Goal: Task Accomplishment & Management: Manage account settings

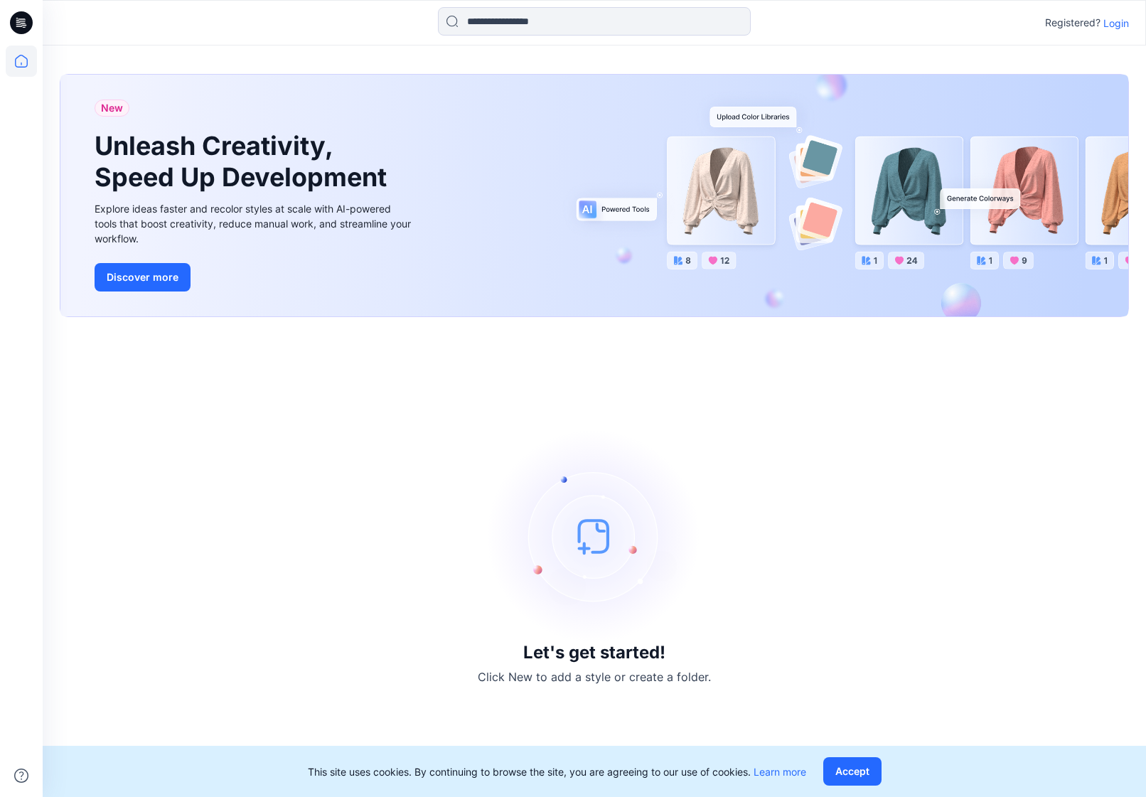
click at [1119, 14] on div "Registered? Login" at bounding box center [1087, 22] width 84 height 17
click at [1114, 21] on p "Login" at bounding box center [1116, 23] width 26 height 15
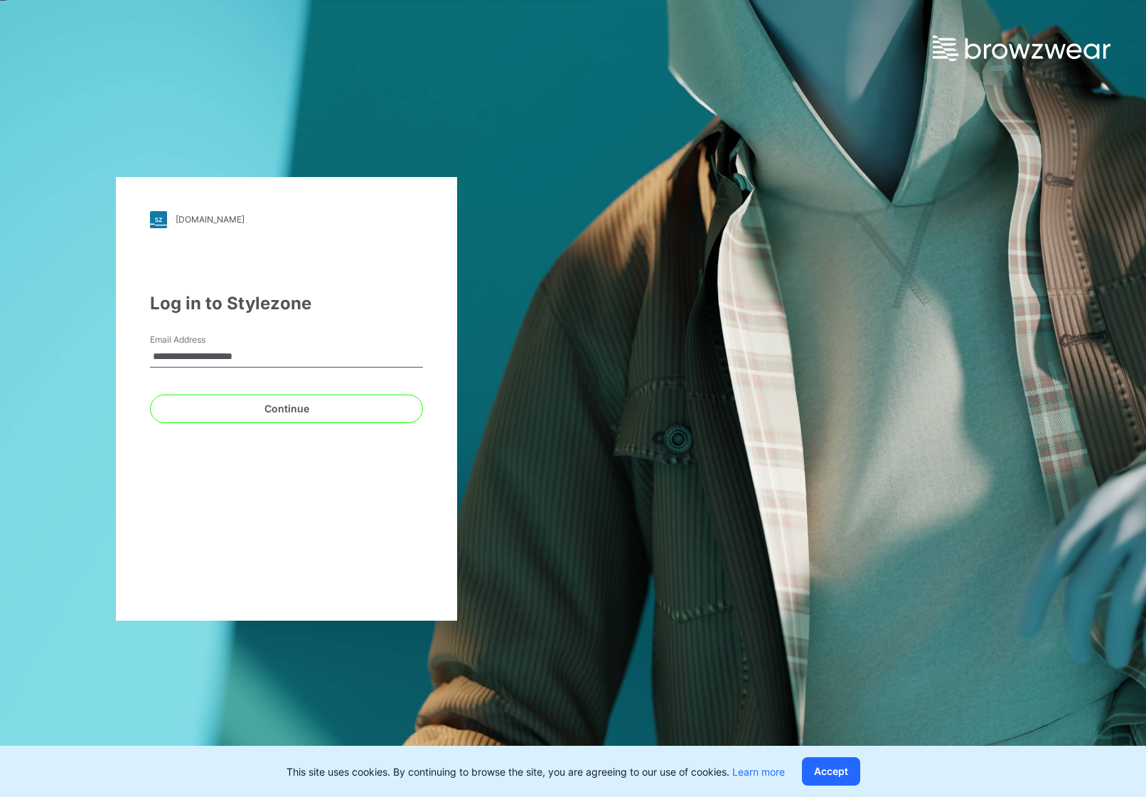
type input "**********"
click at [286, 408] on button "Continue" at bounding box center [286, 408] width 273 height 28
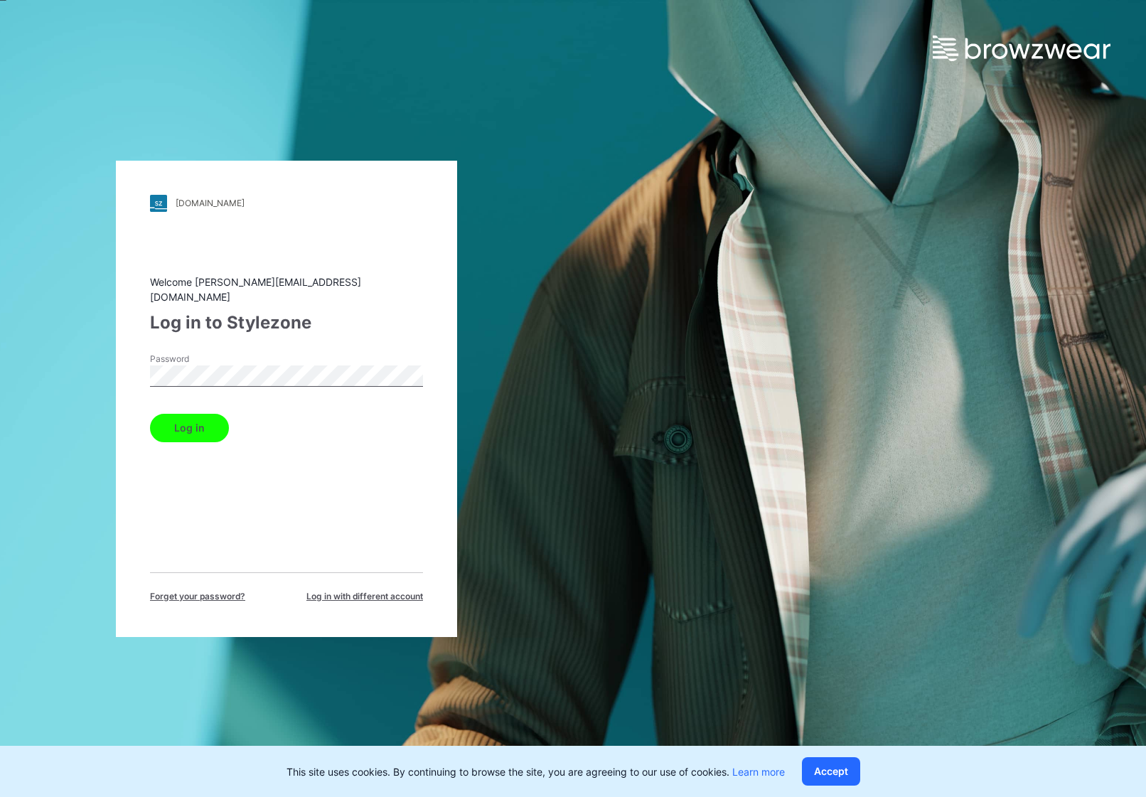
click at [188, 420] on button "Log in" at bounding box center [189, 428] width 79 height 28
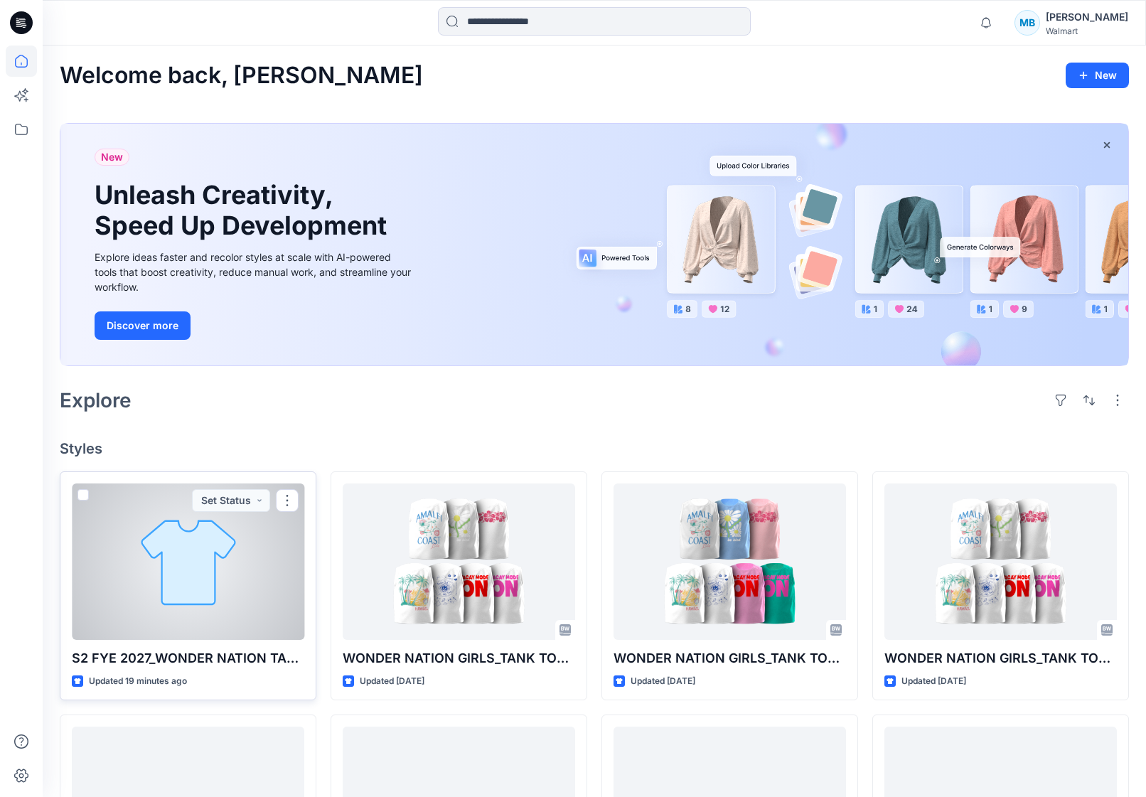
click at [282, 566] on div at bounding box center [188, 561] width 232 height 156
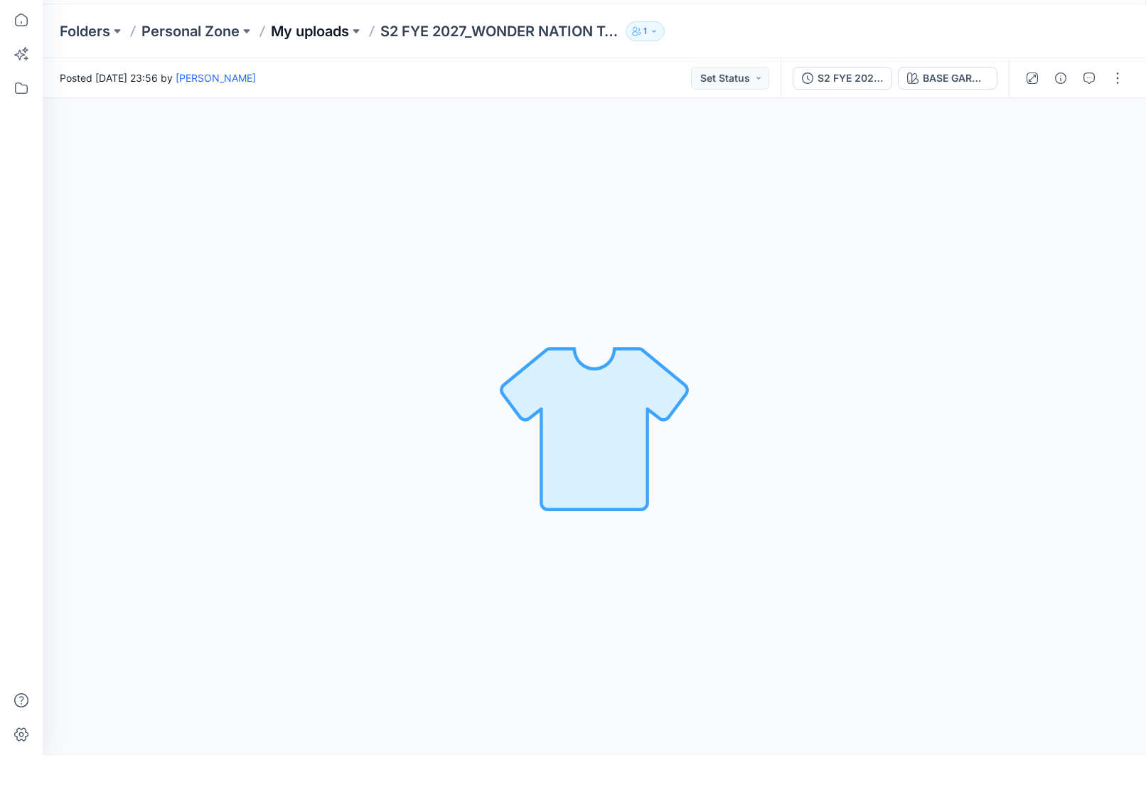
click at [335, 63] on p "My uploads" at bounding box center [310, 73] width 78 height 20
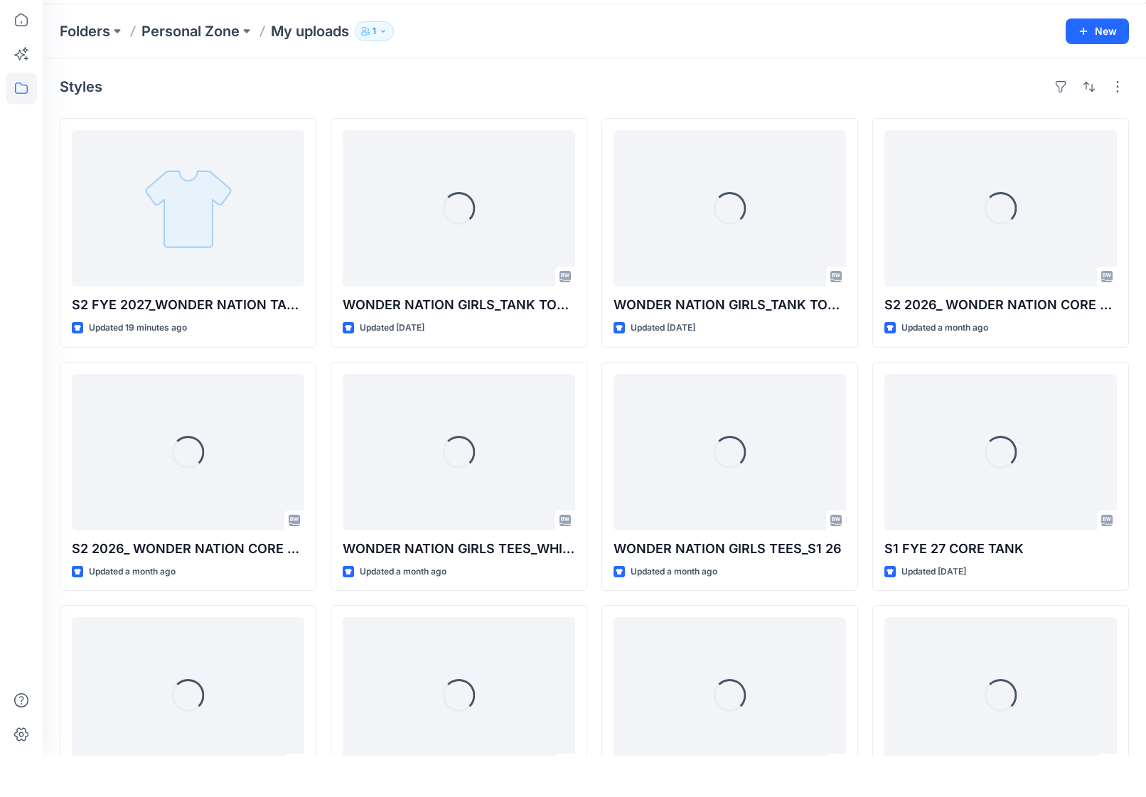
scroll to position [41, 0]
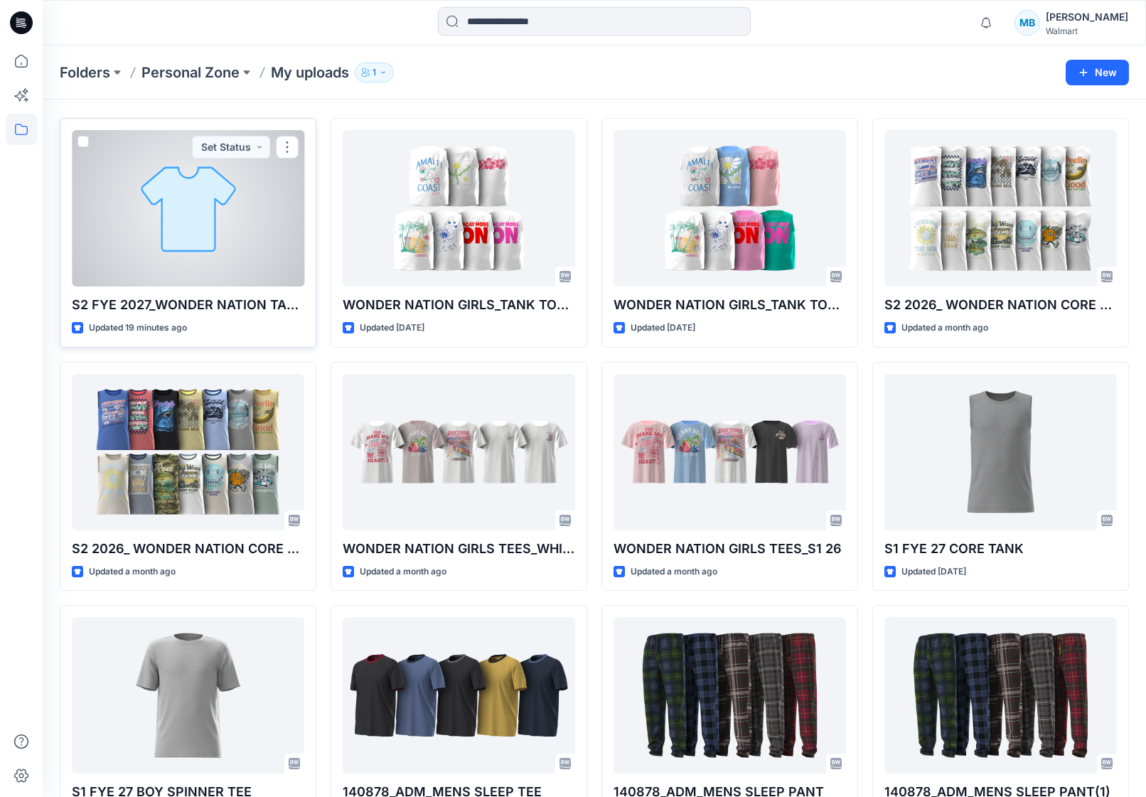
click at [286, 160] on div at bounding box center [188, 208] width 232 height 156
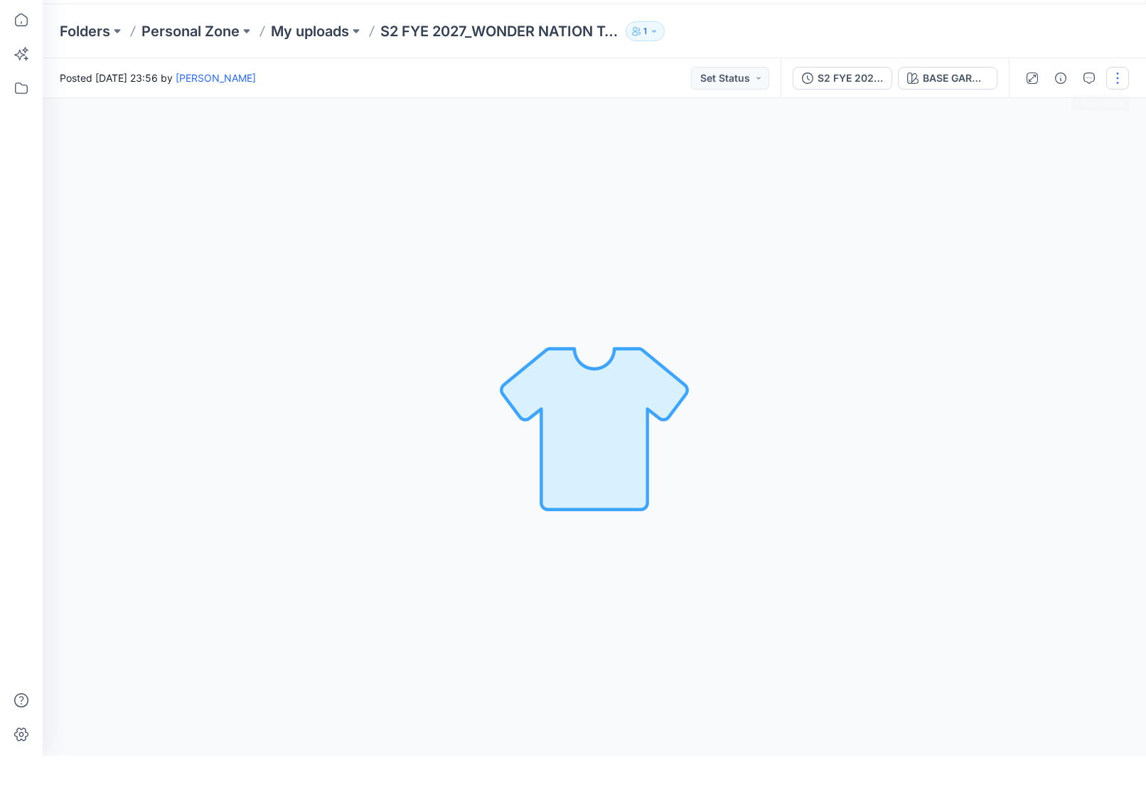
click at [1114, 108] on button "button" at bounding box center [1117, 119] width 23 height 23
click at [1050, 179] on button "Edit" at bounding box center [1057, 192] width 131 height 26
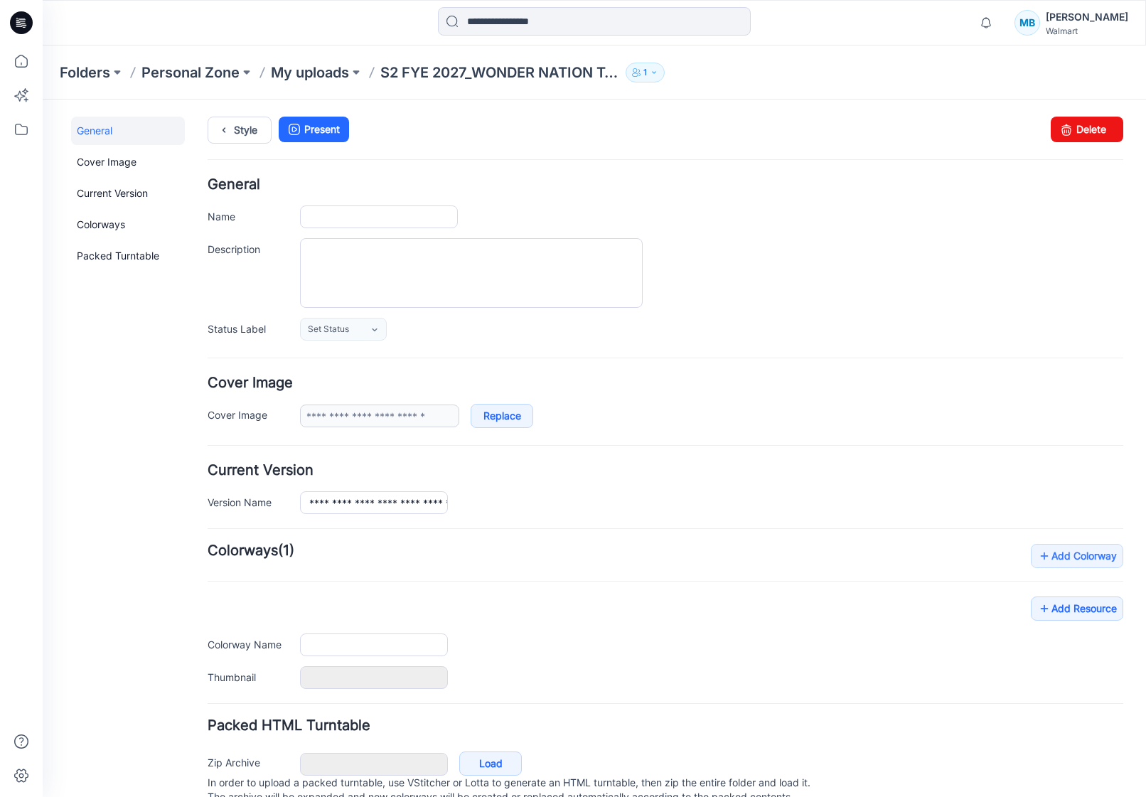
type input "**********"
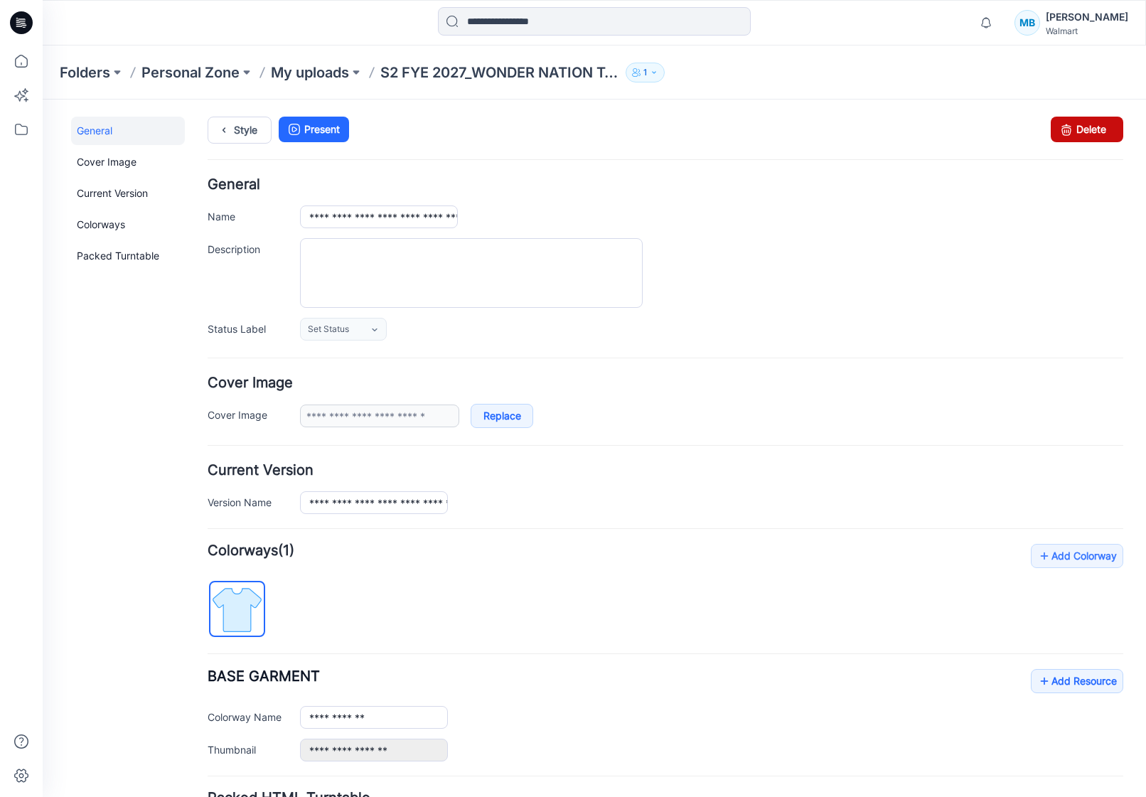
click at [1114, 138] on link "Delete" at bounding box center [1086, 130] width 72 height 26
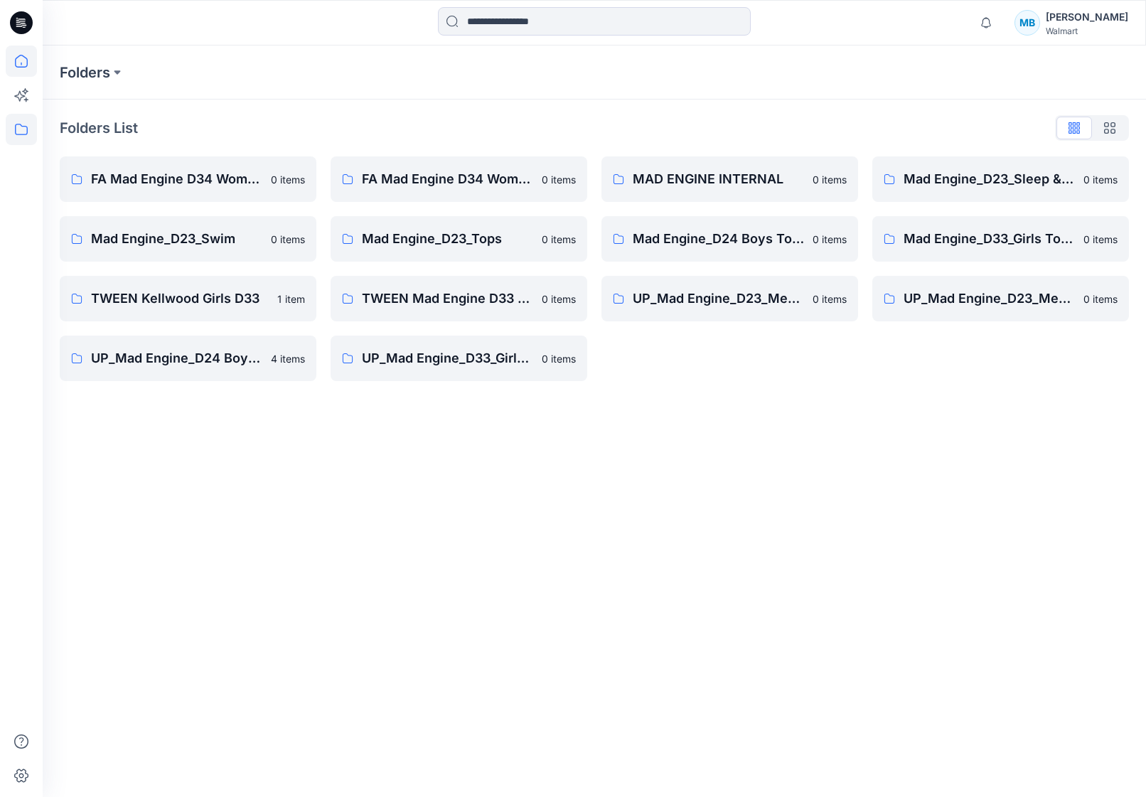
click at [30, 68] on icon at bounding box center [21, 60] width 31 height 31
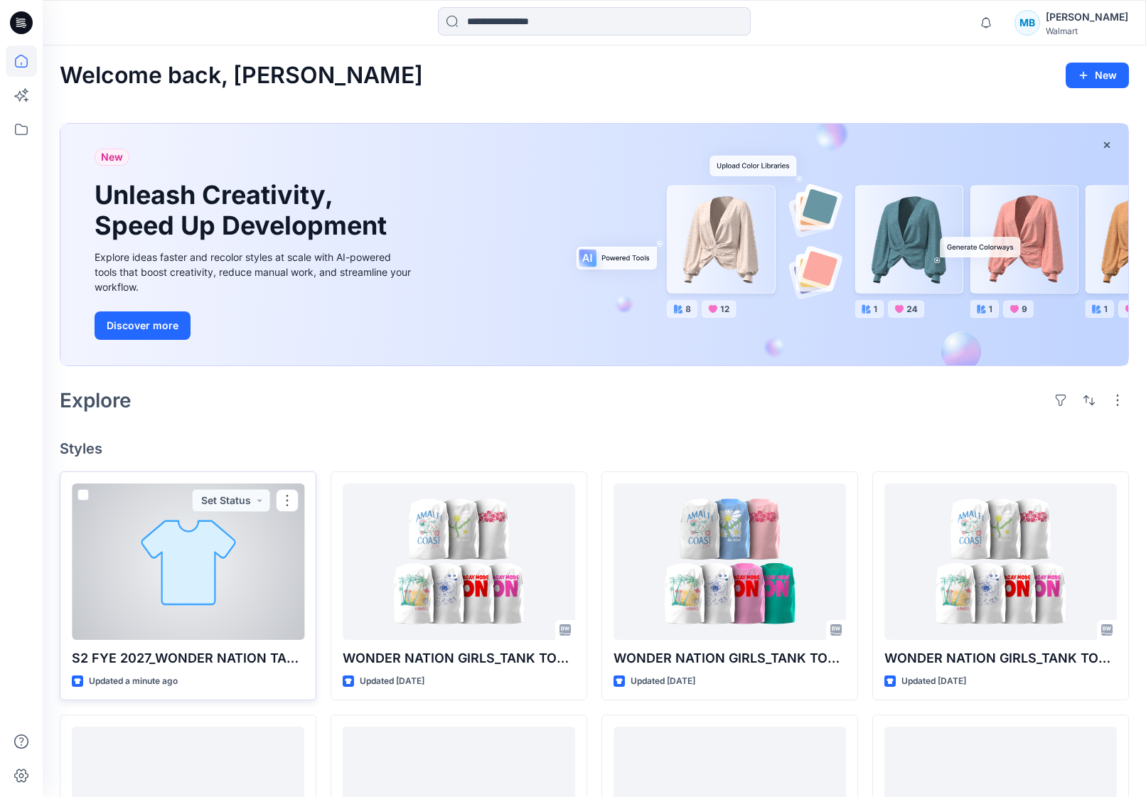
click at [247, 537] on div at bounding box center [188, 561] width 232 height 156
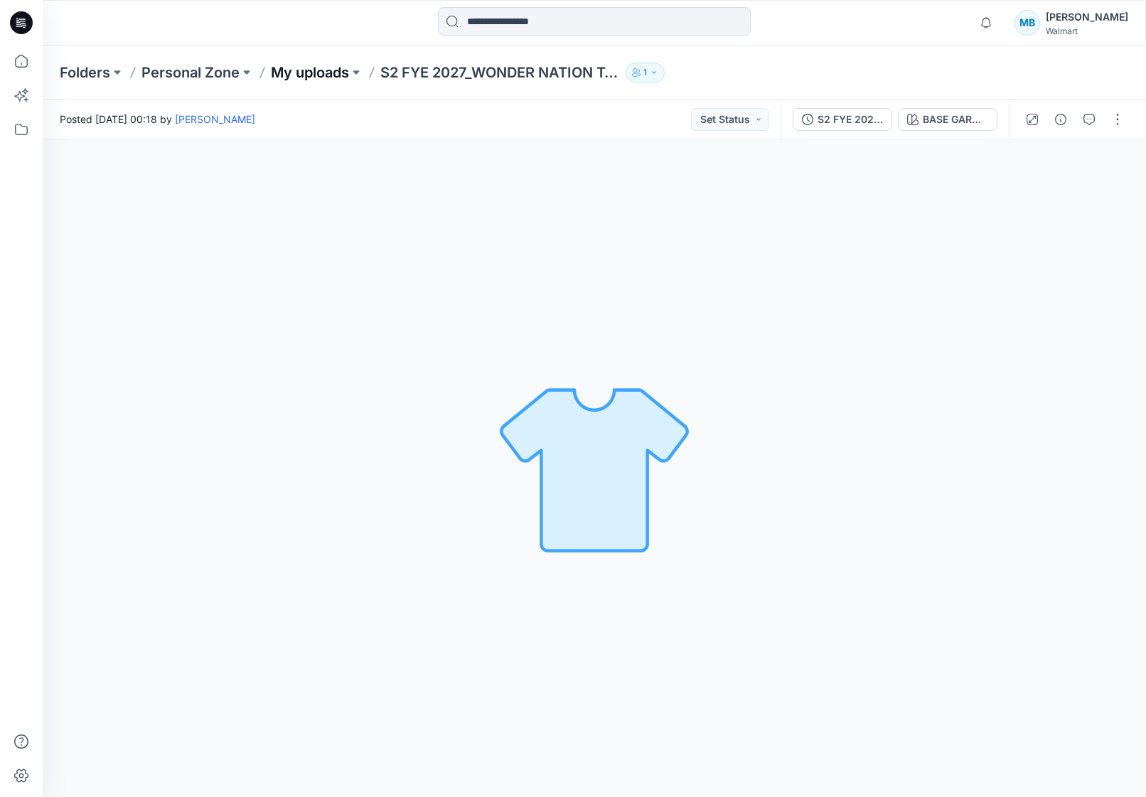
click at [342, 70] on p "My uploads" at bounding box center [310, 73] width 78 height 20
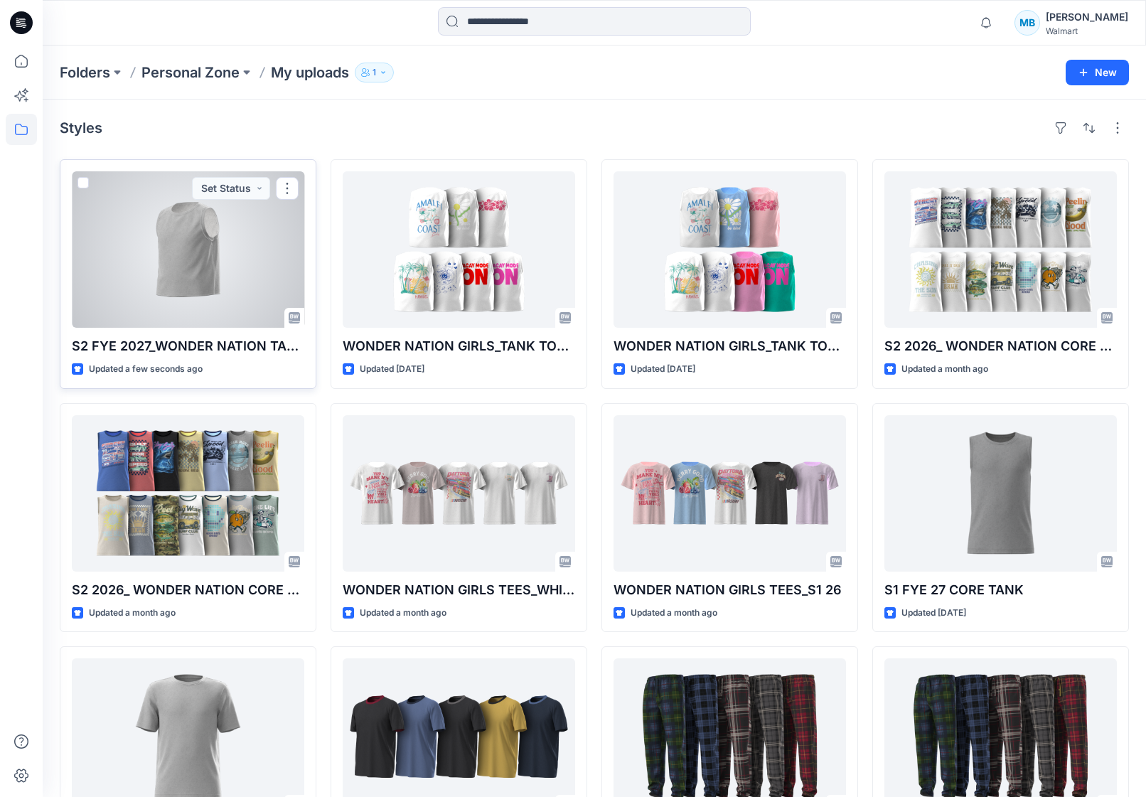
click at [124, 258] on div at bounding box center [188, 249] width 232 height 156
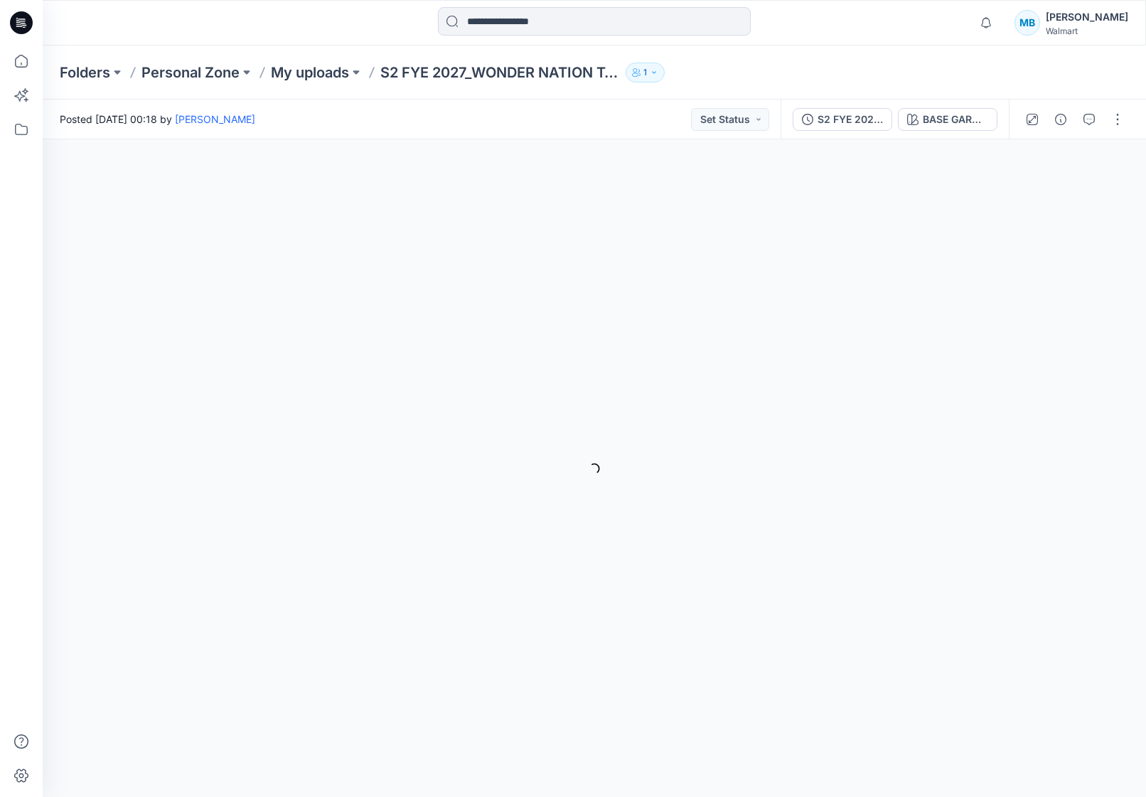
click at [323, 86] on div "Folders Personal Zone My uploads S2 FYE 2027_WONDER NATION TANK TOP 1" at bounding box center [594, 72] width 1103 height 54
click at [324, 74] on p "My uploads" at bounding box center [310, 73] width 78 height 20
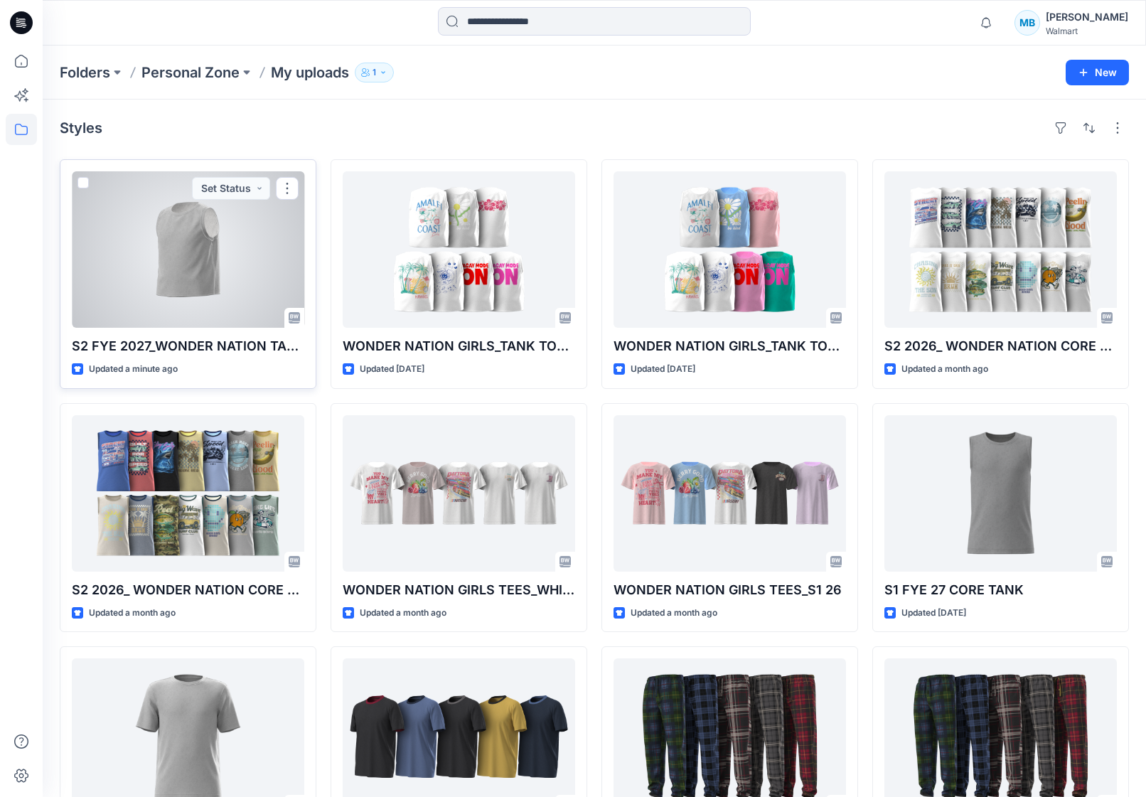
click at [203, 274] on div at bounding box center [188, 249] width 232 height 156
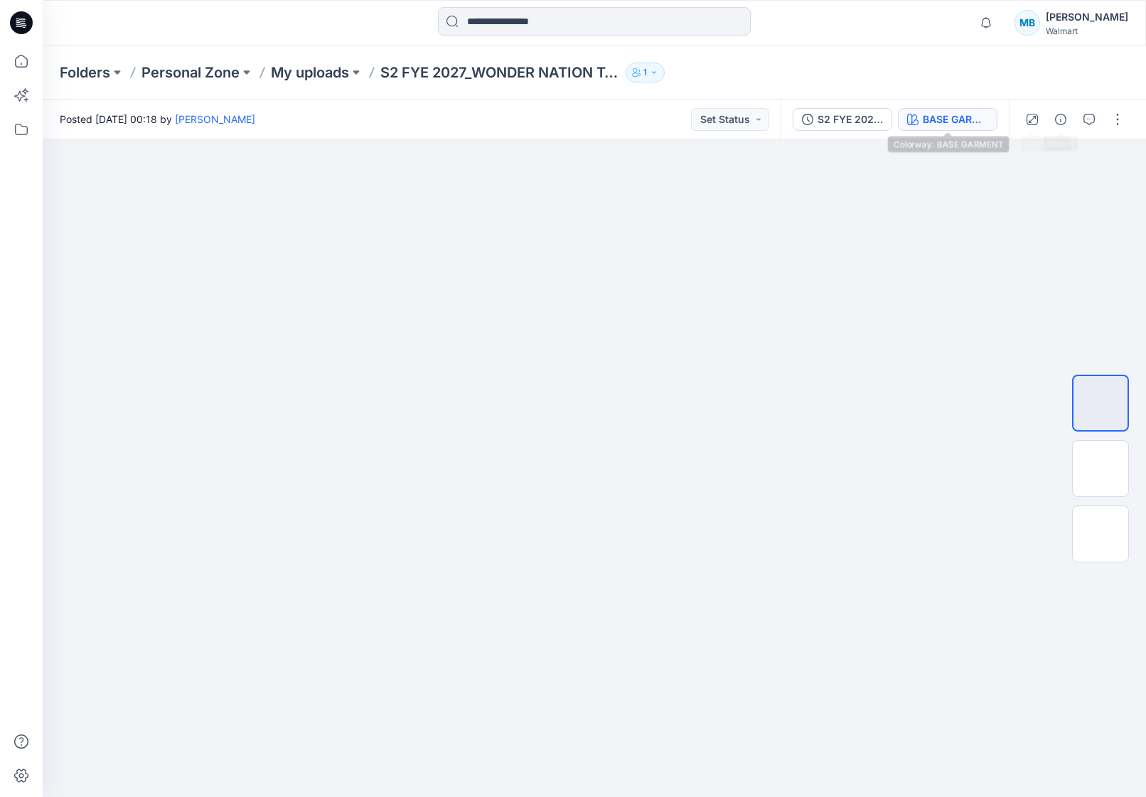
click at [962, 114] on div "BASE GARMENT" at bounding box center [954, 120] width 65 height 16
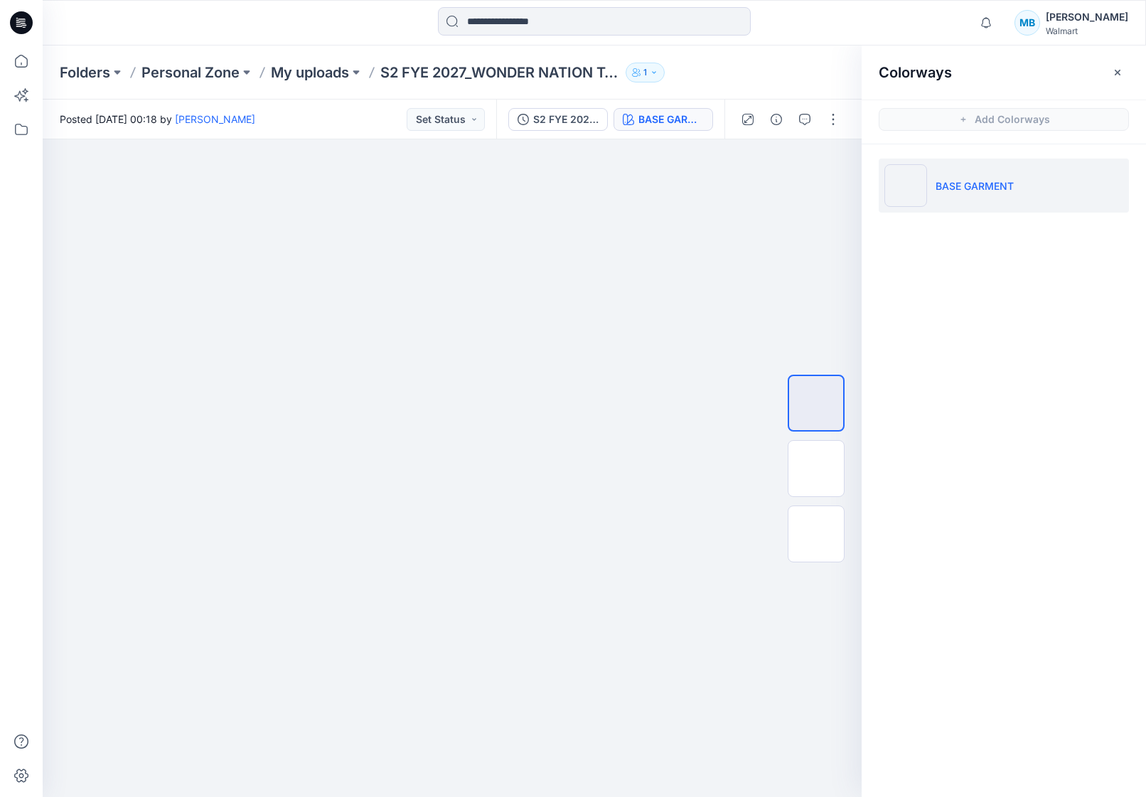
click at [872, 83] on div "Colorways" at bounding box center [1003, 71] width 284 height 53
click at [1115, 68] on icon "button" at bounding box center [1117, 72] width 11 height 11
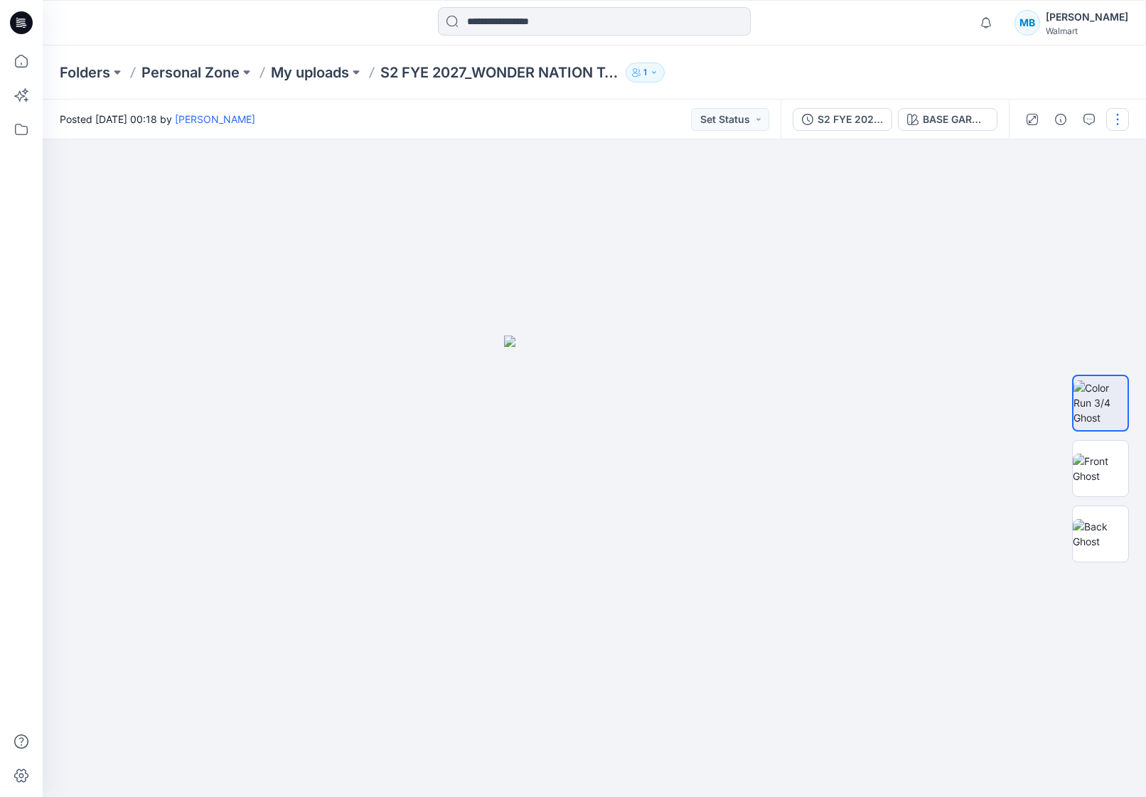
click at [1112, 123] on button "button" at bounding box center [1117, 119] width 23 height 23
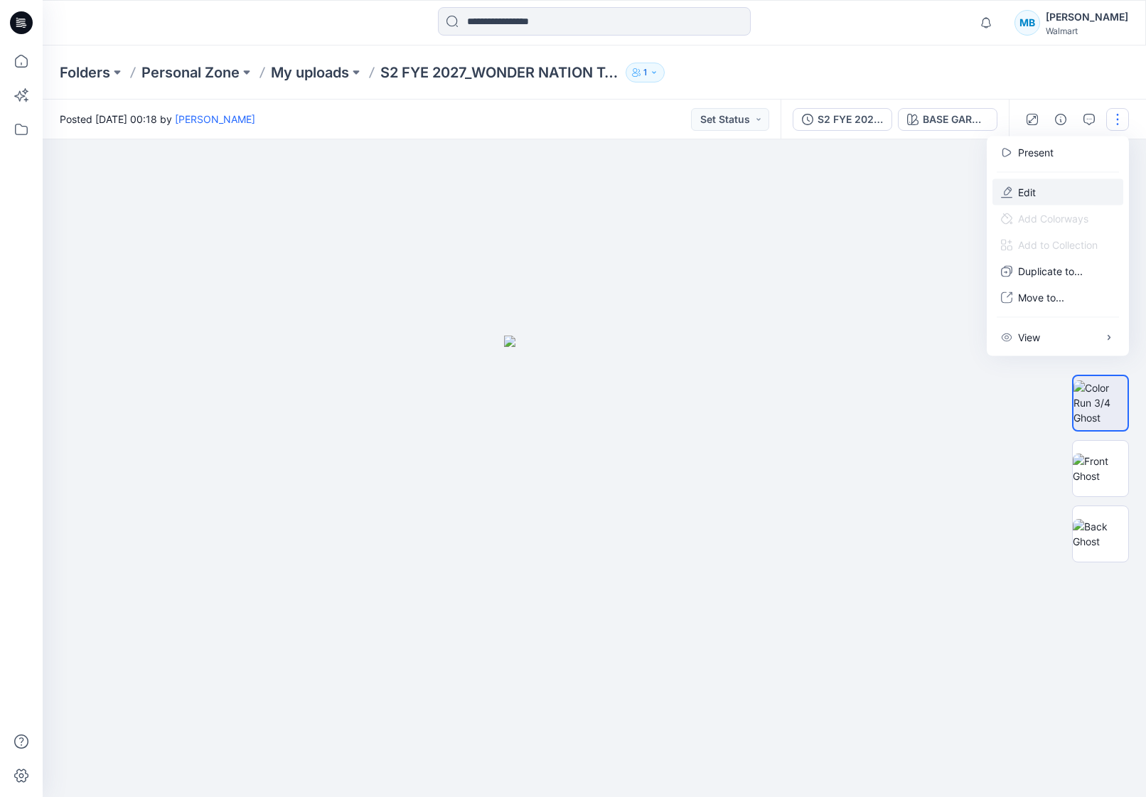
click at [1084, 184] on button "Edit" at bounding box center [1057, 192] width 131 height 26
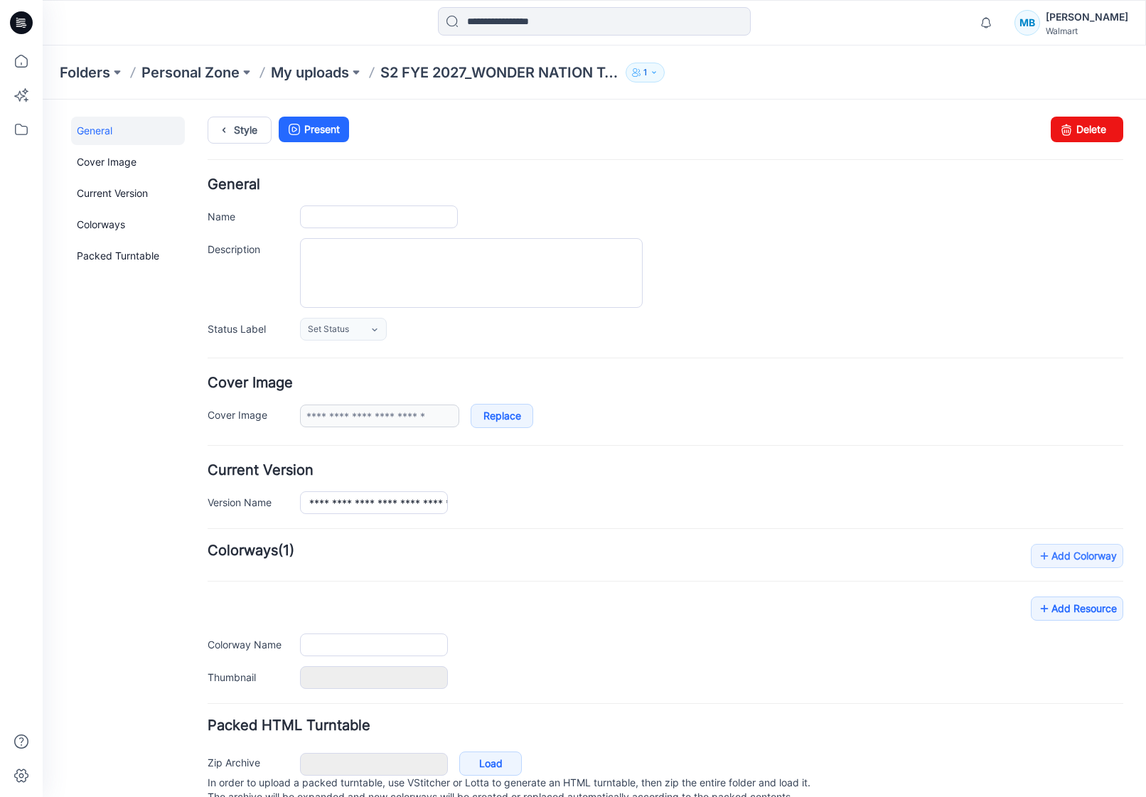
type input "**********"
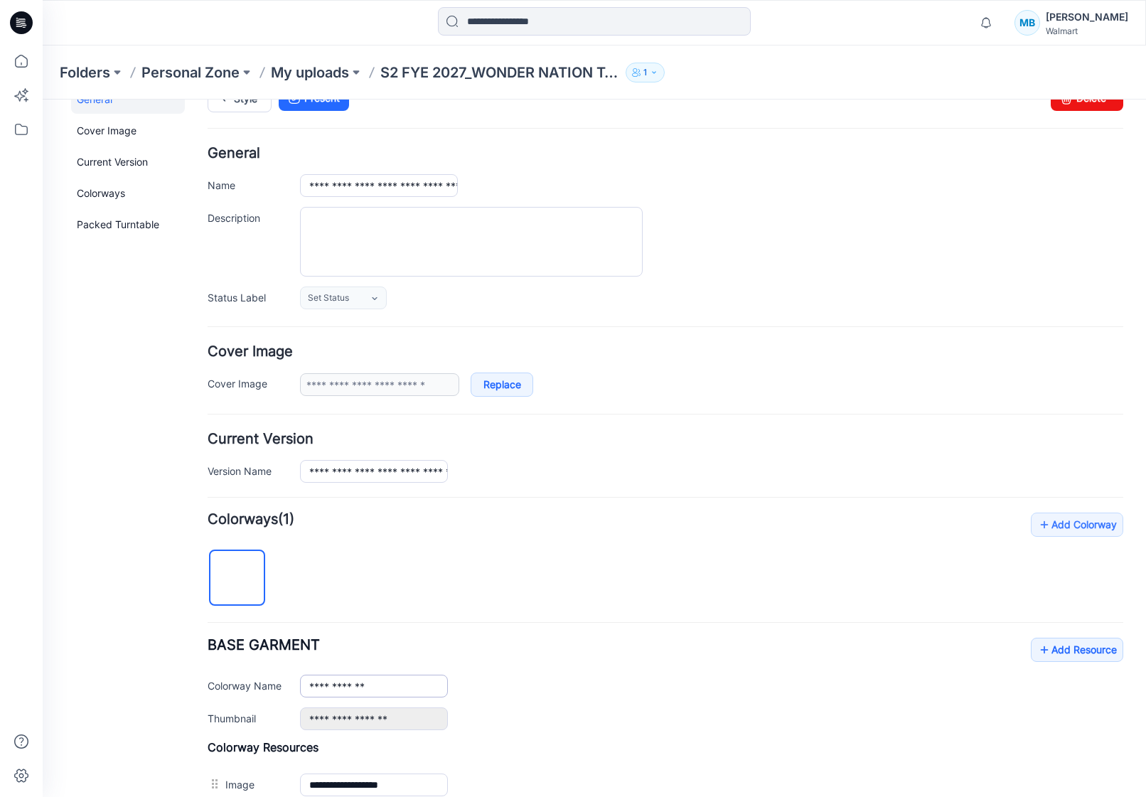
scroll to position [35, 0]
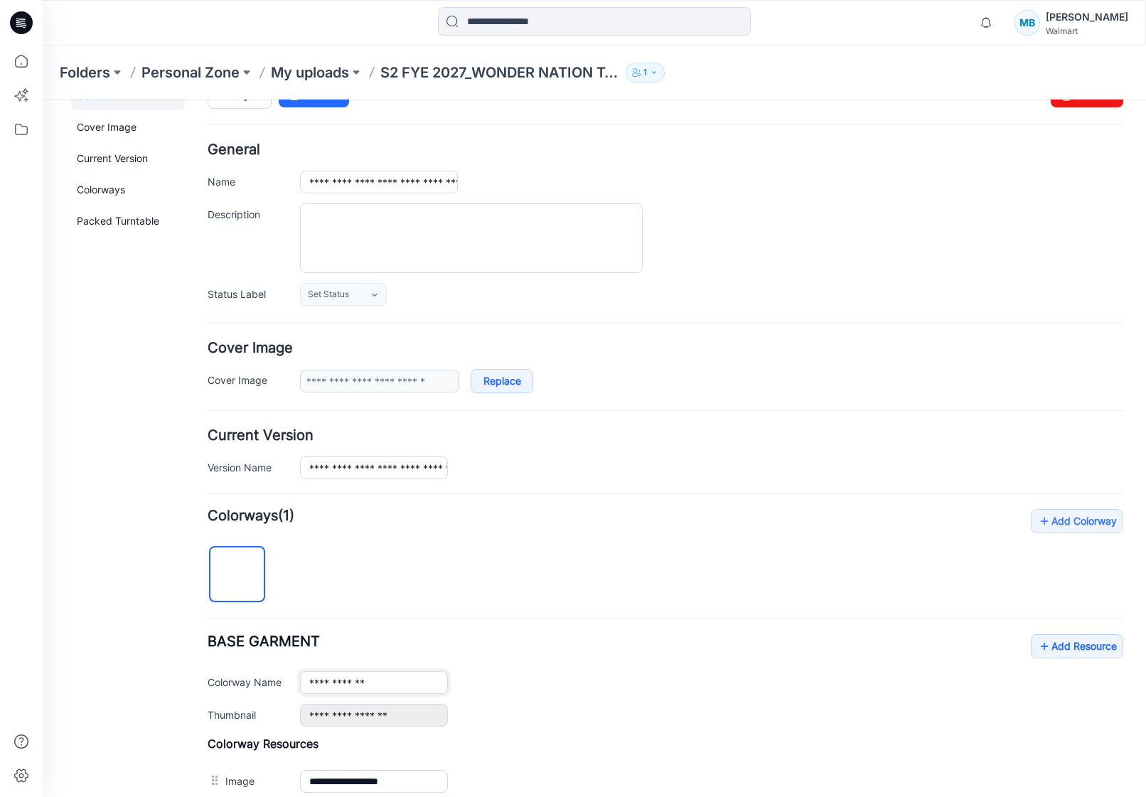
drag, startPoint x: 395, startPoint y: 680, endPoint x: 200, endPoint y: 657, distance: 196.8
click at [200, 657] on div "**********" at bounding box center [586, 554] width 1086 height 979
type input "*"
type input "**********"
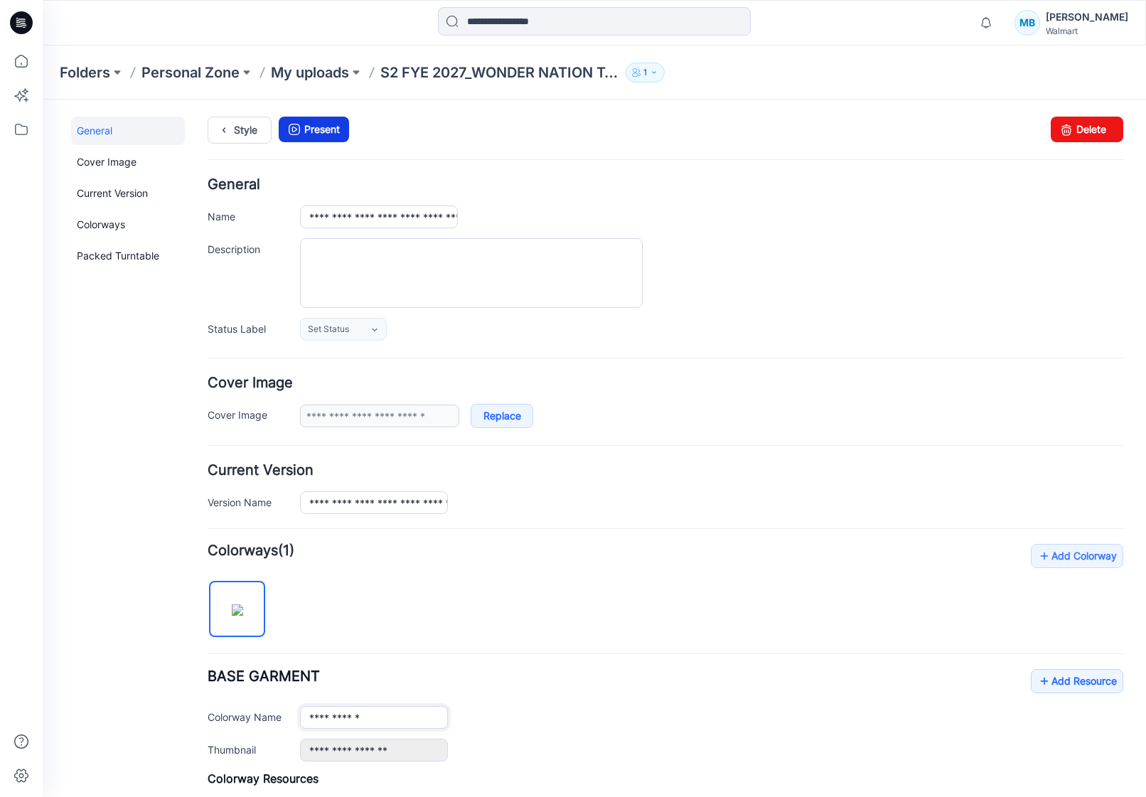
scroll to position [0, 0]
click at [747, 221] on div "**********" at bounding box center [711, 216] width 823 height 23
click at [225, 119] on icon at bounding box center [224, 130] width 20 height 26
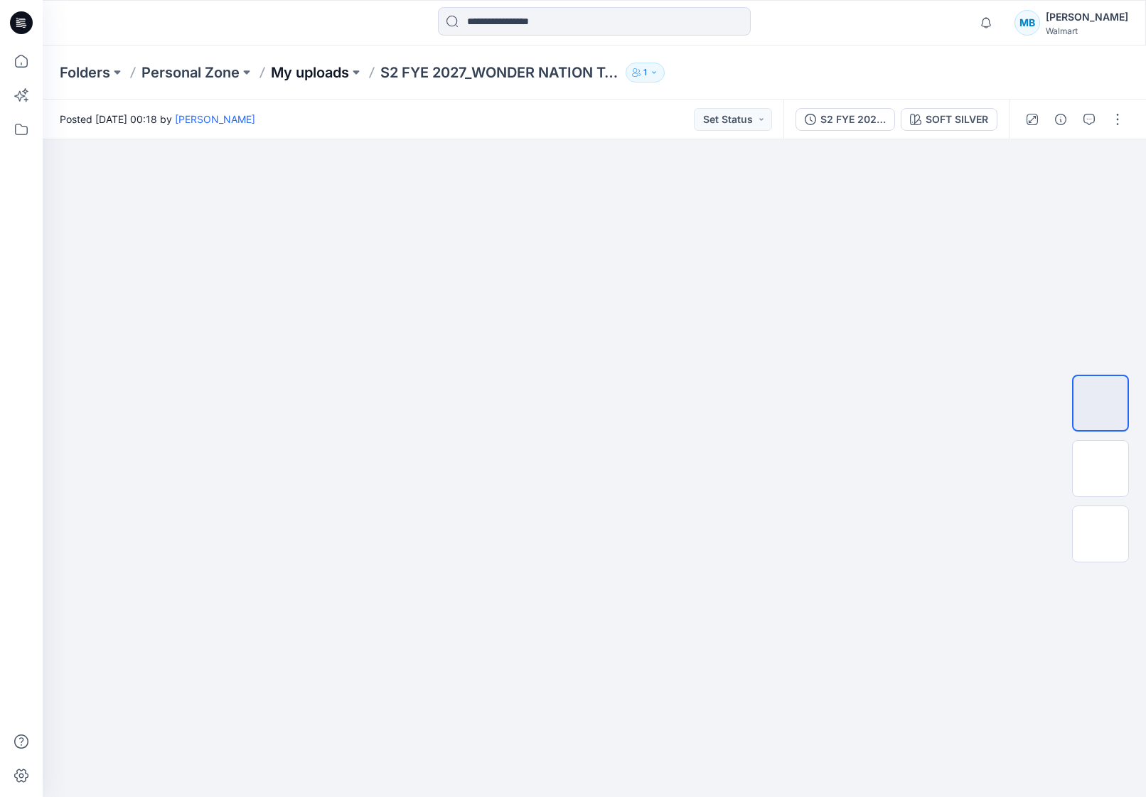
click at [283, 68] on p "My uploads" at bounding box center [310, 73] width 78 height 20
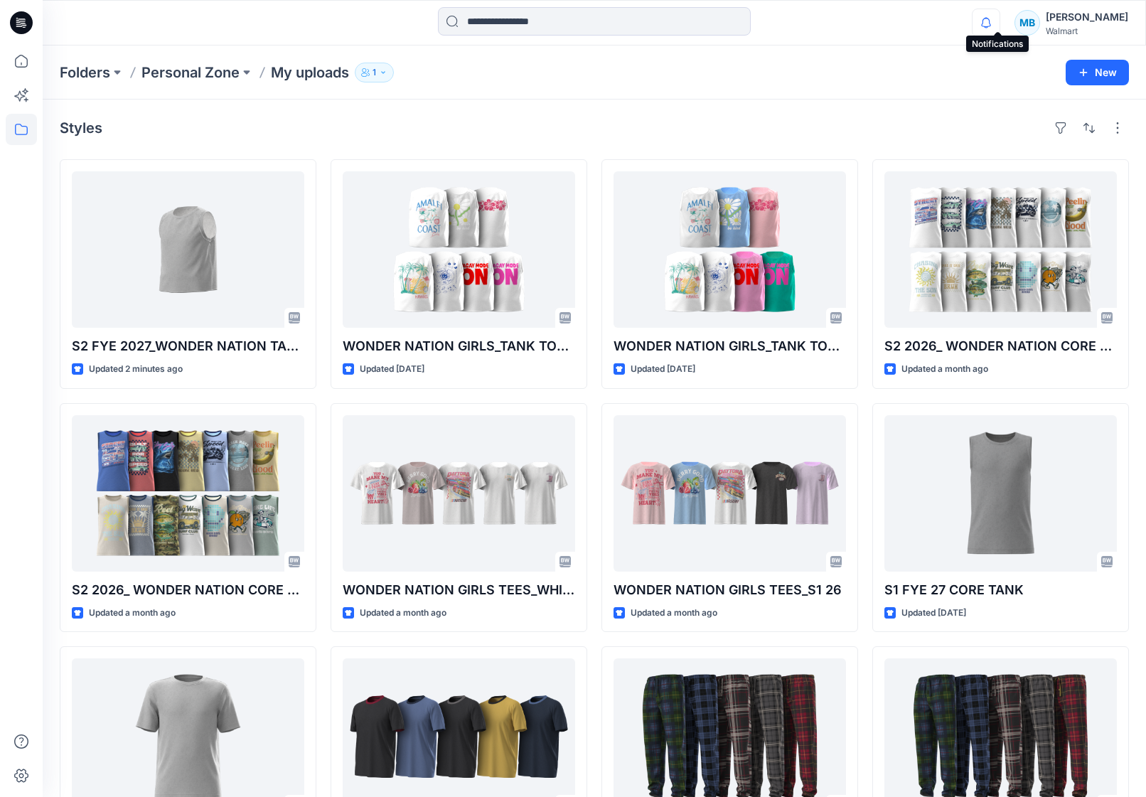
click at [997, 16] on icon "button" at bounding box center [985, 23] width 27 height 28
click at [982, 26] on div "Notifications Your style WONDER NATION GIRLS_TANK TOP_S2 26_WHITE GROUNDS is re…" at bounding box center [594, 22] width 1102 height 31
click at [994, 24] on icon "button" at bounding box center [985, 23] width 27 height 28
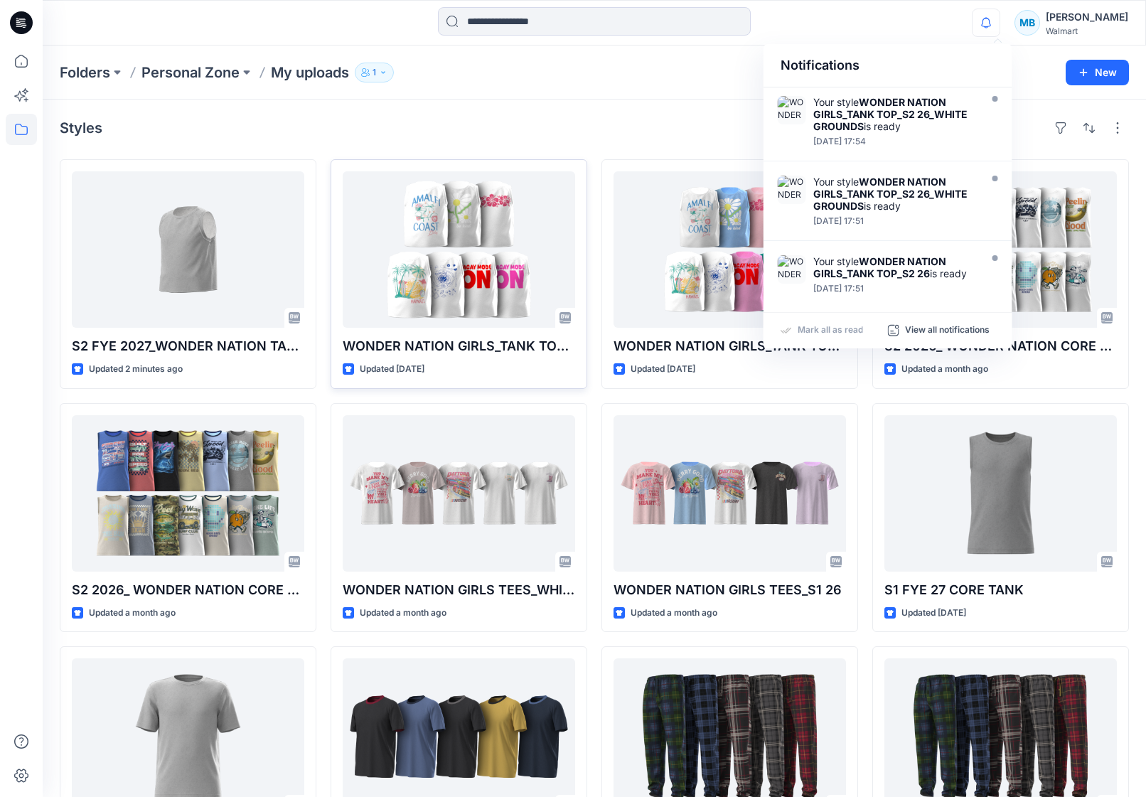
drag, startPoint x: 592, startPoint y: 89, endPoint x: 347, endPoint y: 199, distance: 268.8
click at [591, 91] on div "Folders Personal Zone My uploads 1 New" at bounding box center [594, 72] width 1103 height 54
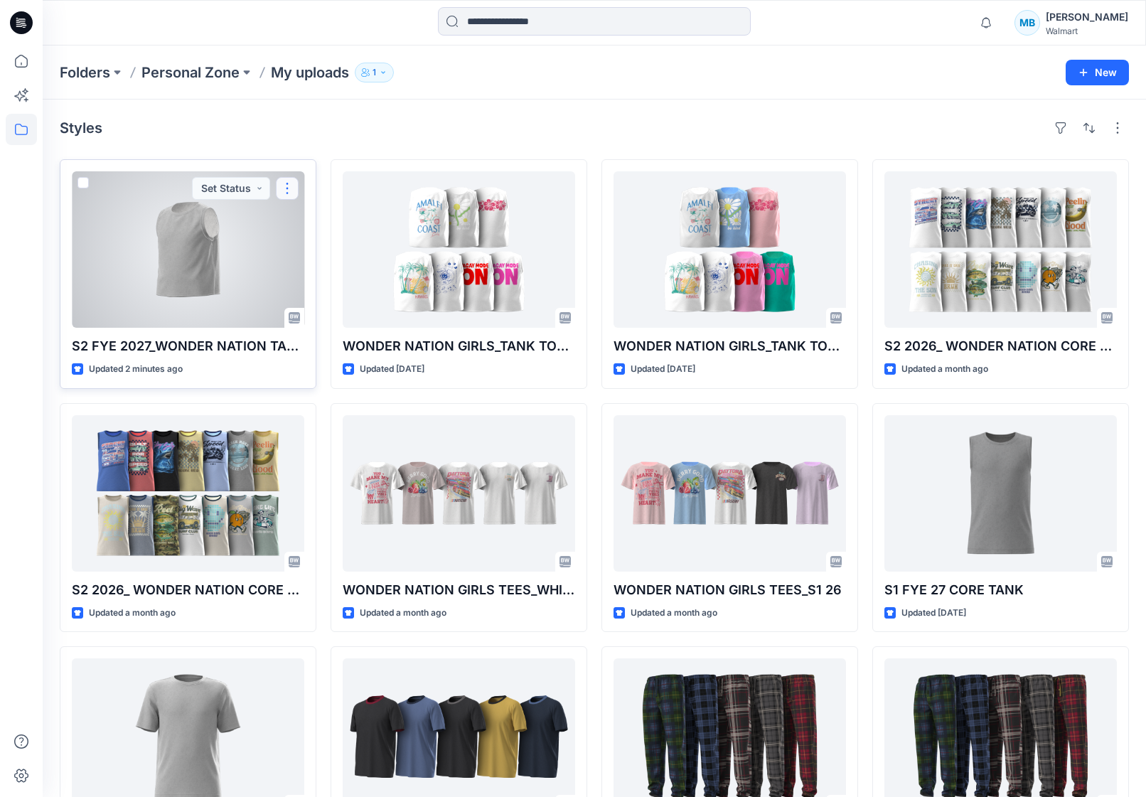
click at [285, 183] on button "button" at bounding box center [287, 188] width 23 height 23
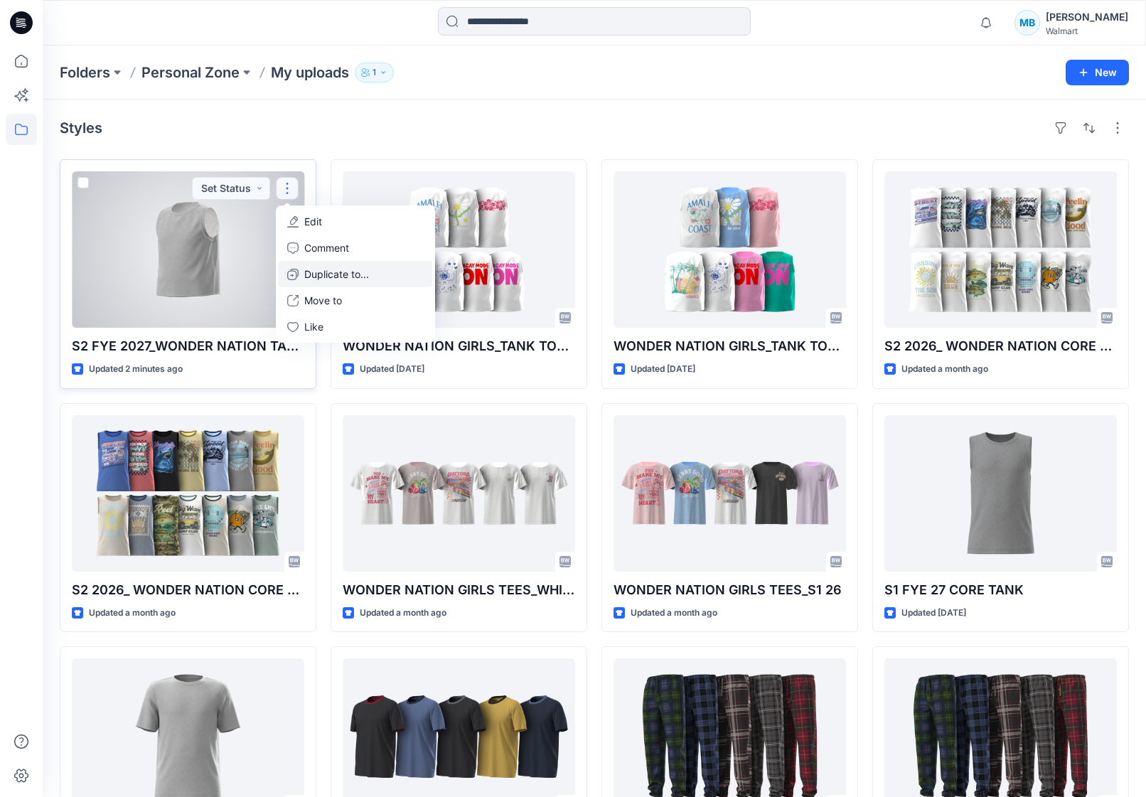
click at [332, 279] on p "Duplicate to..." at bounding box center [336, 274] width 65 height 15
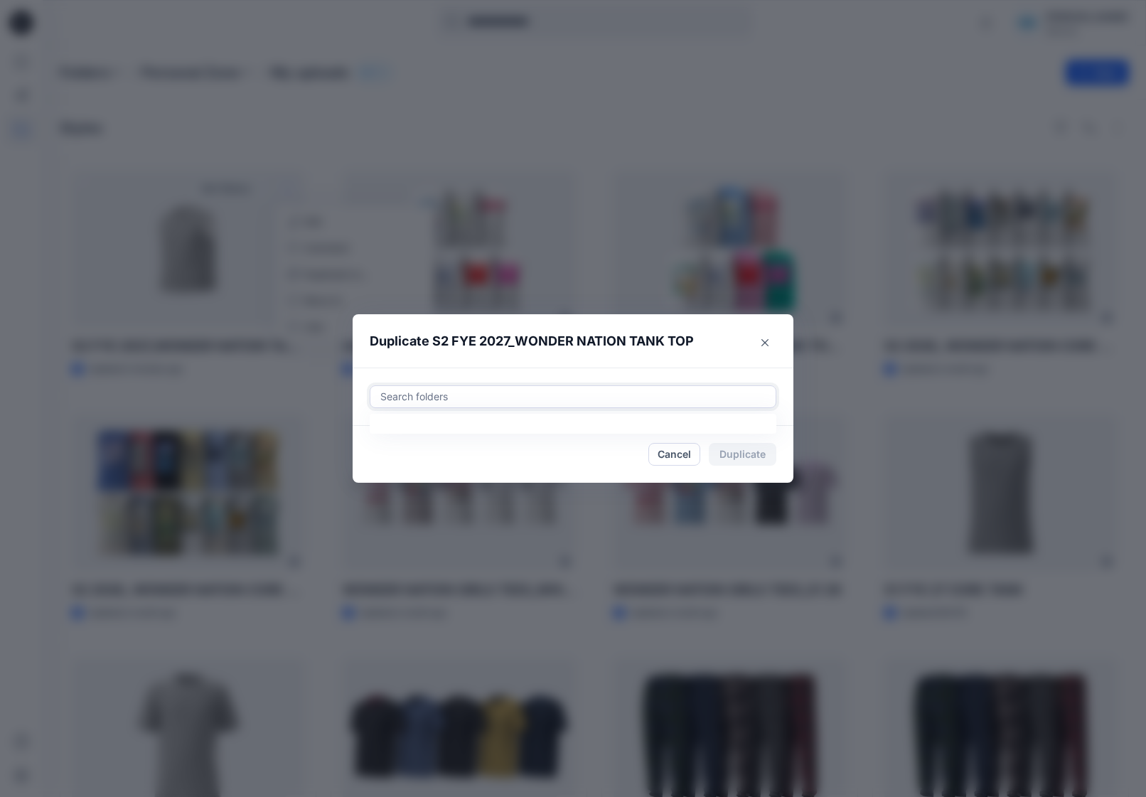
click at [491, 391] on div at bounding box center [573, 396] width 388 height 17
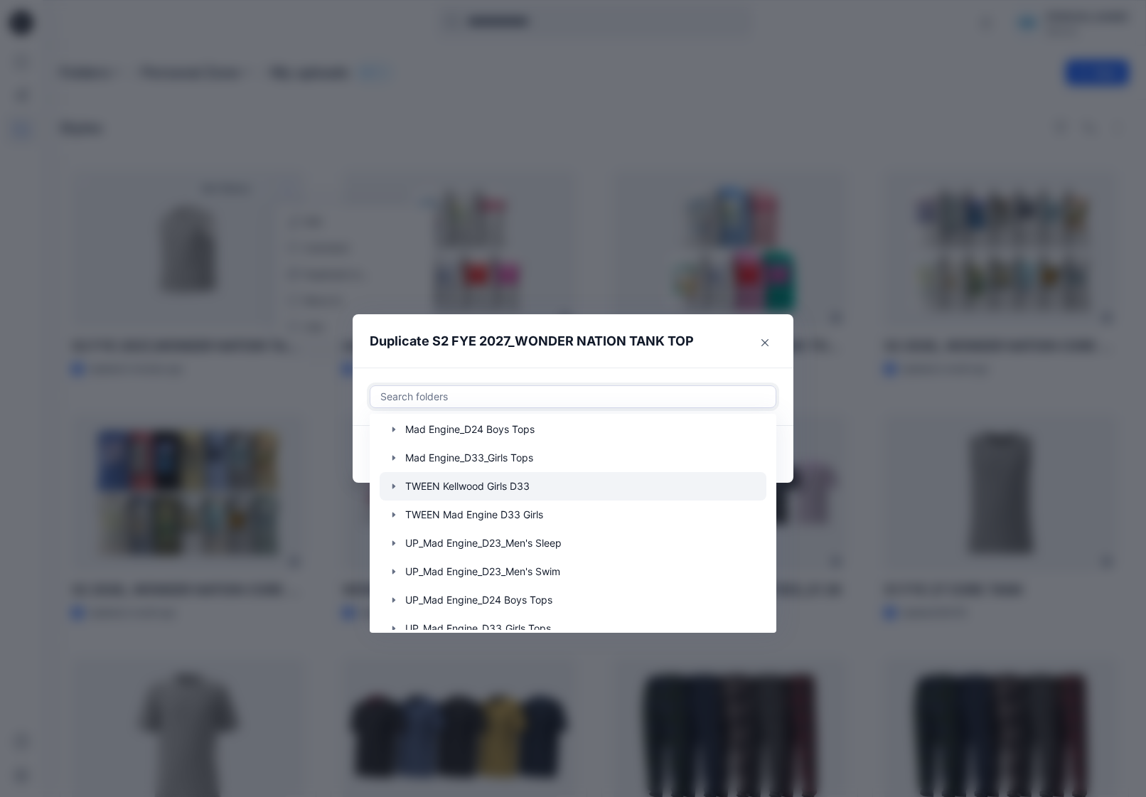
scroll to position [257, 0]
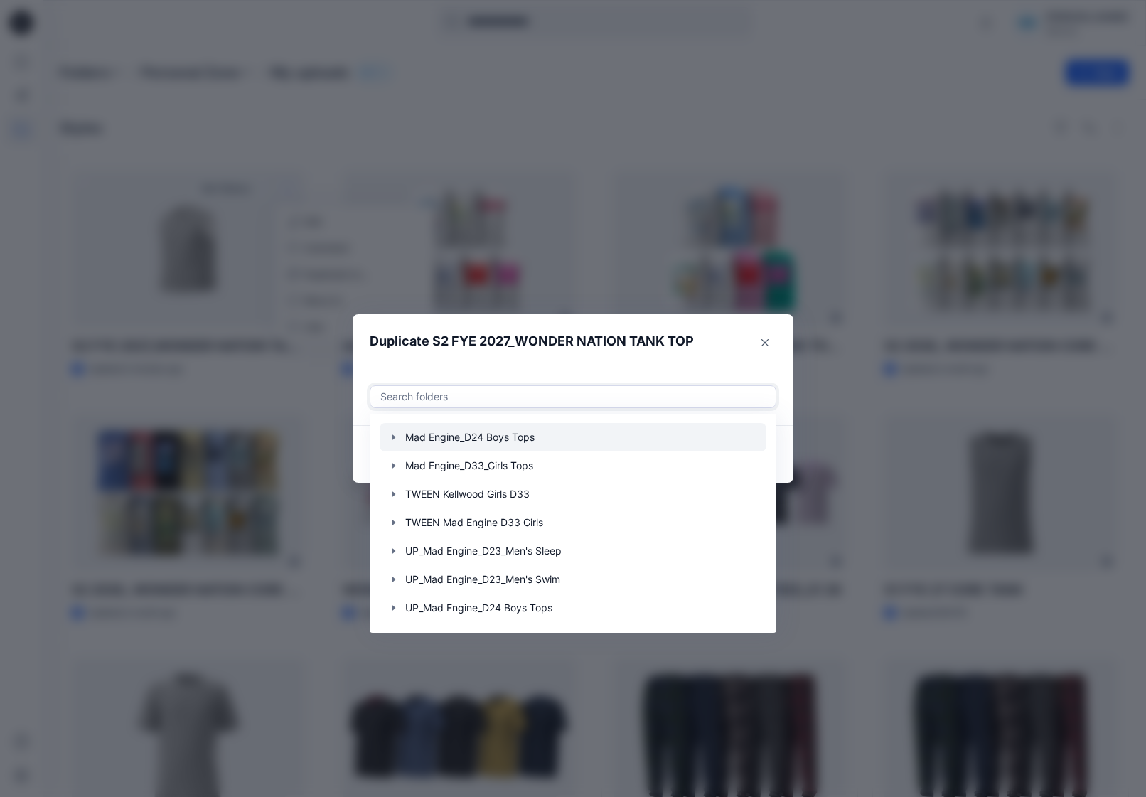
click at [393, 436] on icon "button" at bounding box center [393, 437] width 3 height 5
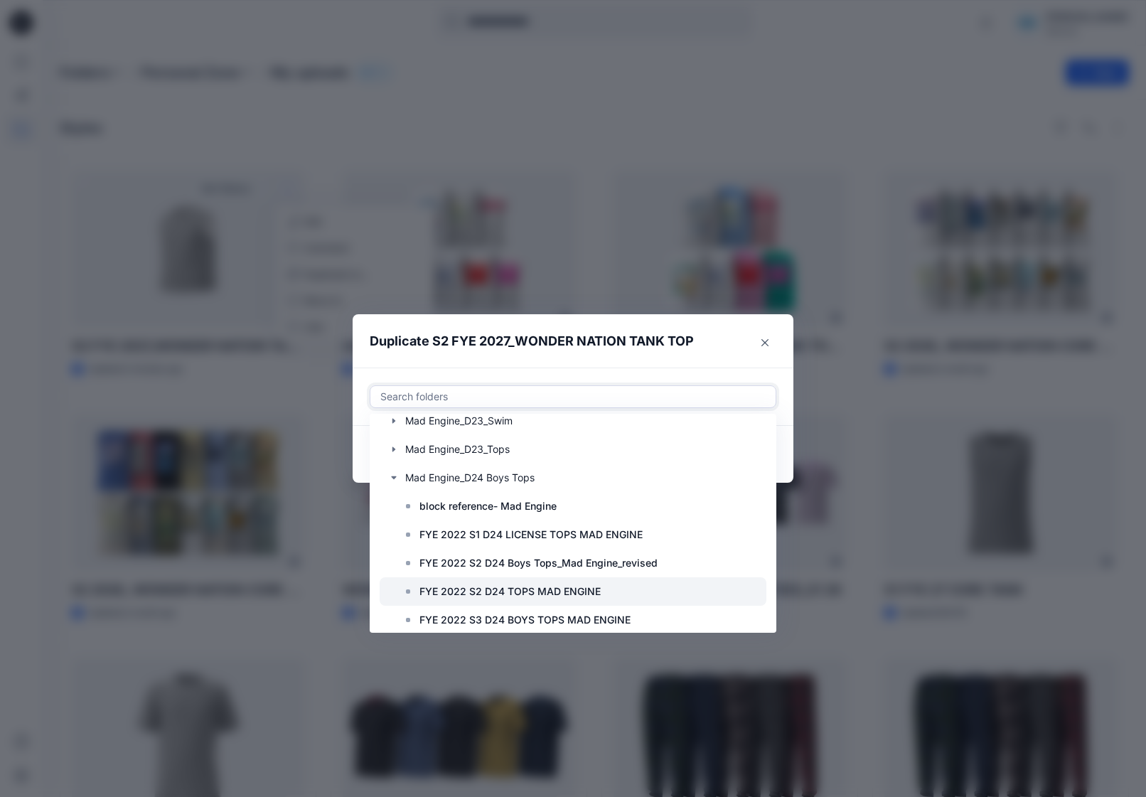
scroll to position [215, 0]
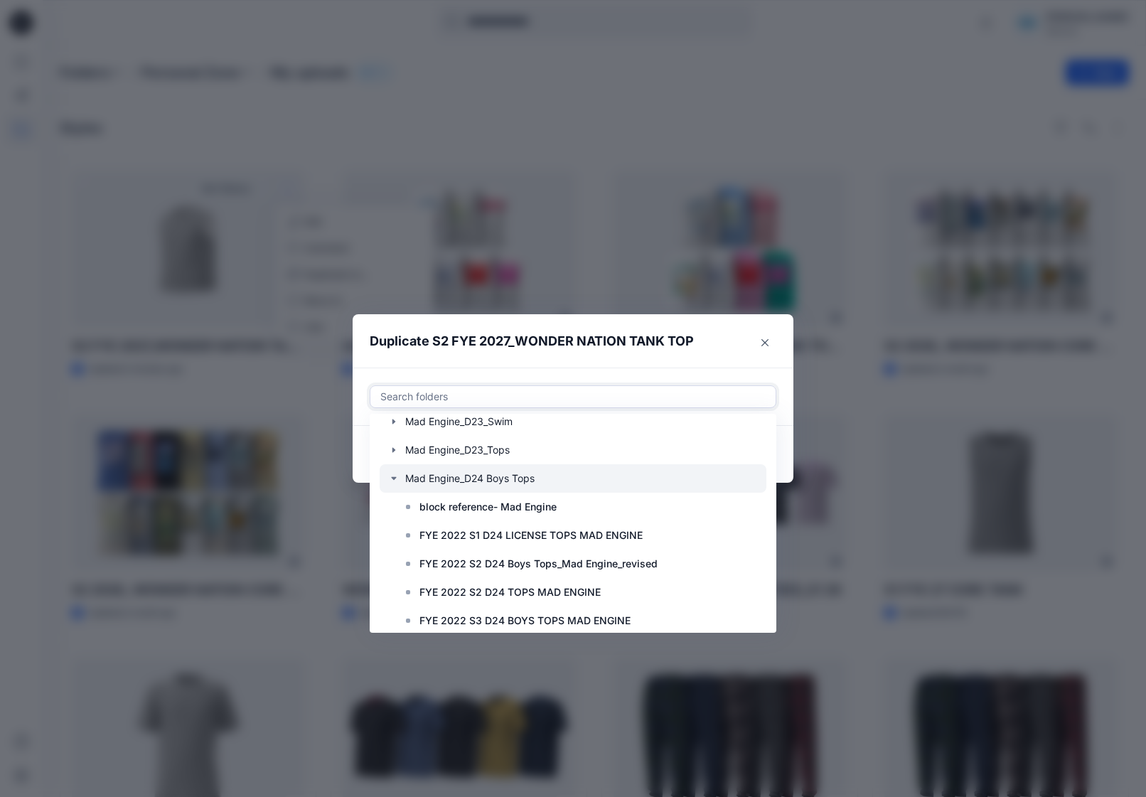
click at [397, 479] on icon "button" at bounding box center [393, 478] width 11 height 11
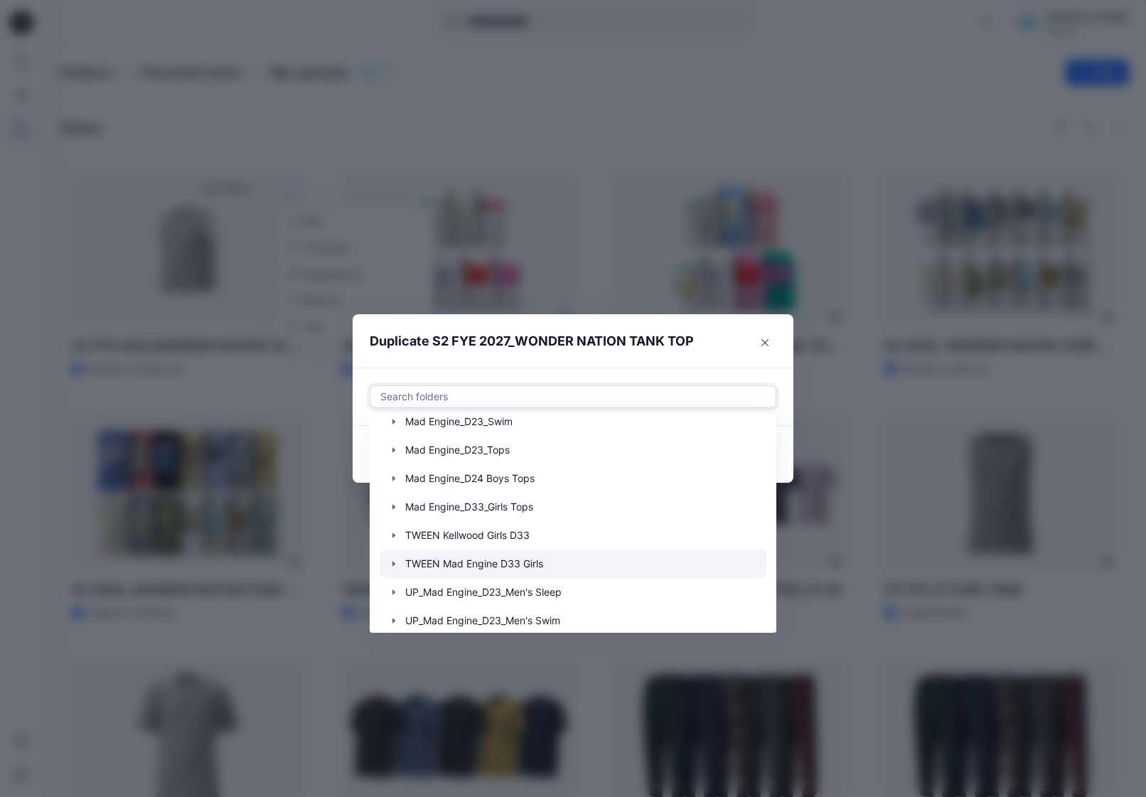
scroll to position [284, 0]
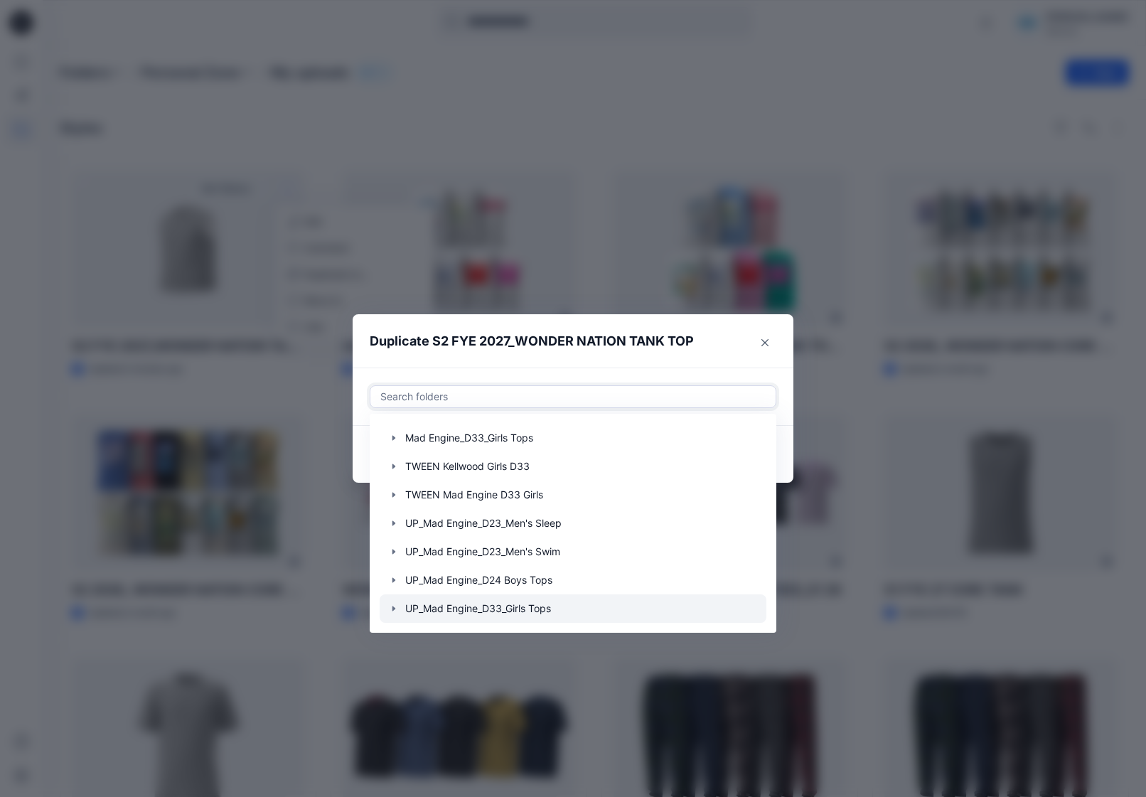
click at [389, 607] on icon "button" at bounding box center [393, 608] width 11 height 11
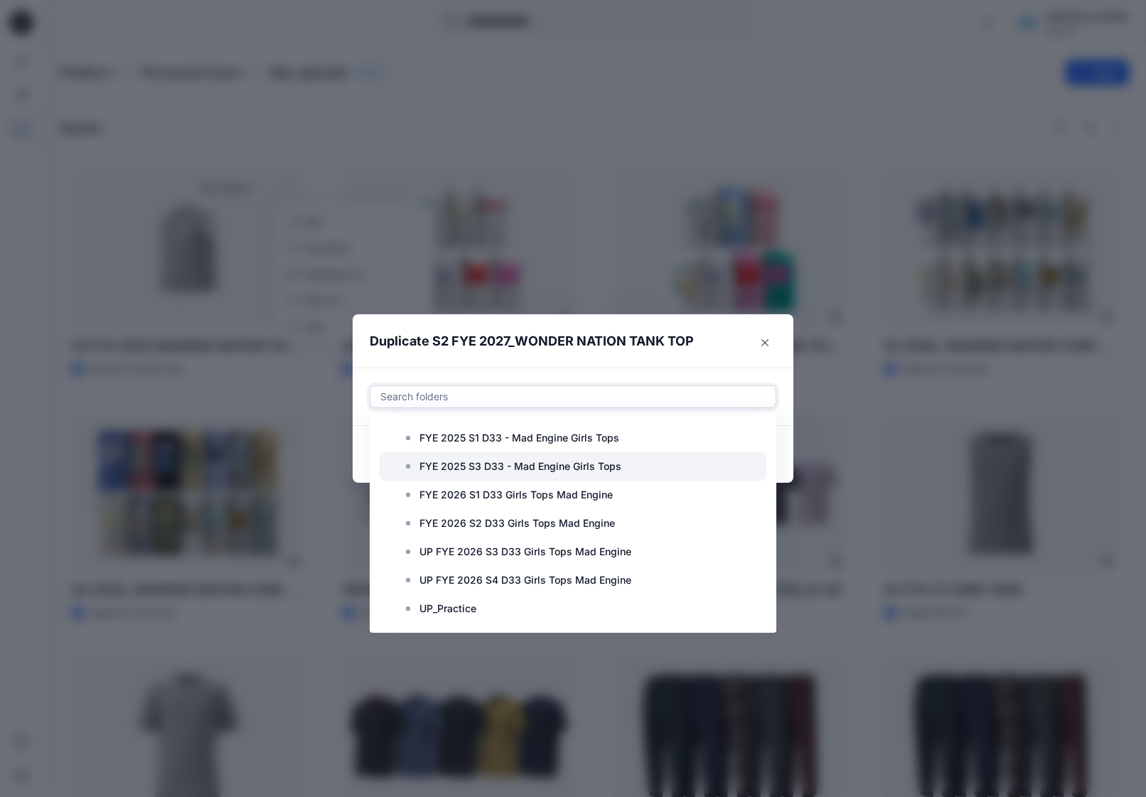
scroll to position [654, 0]
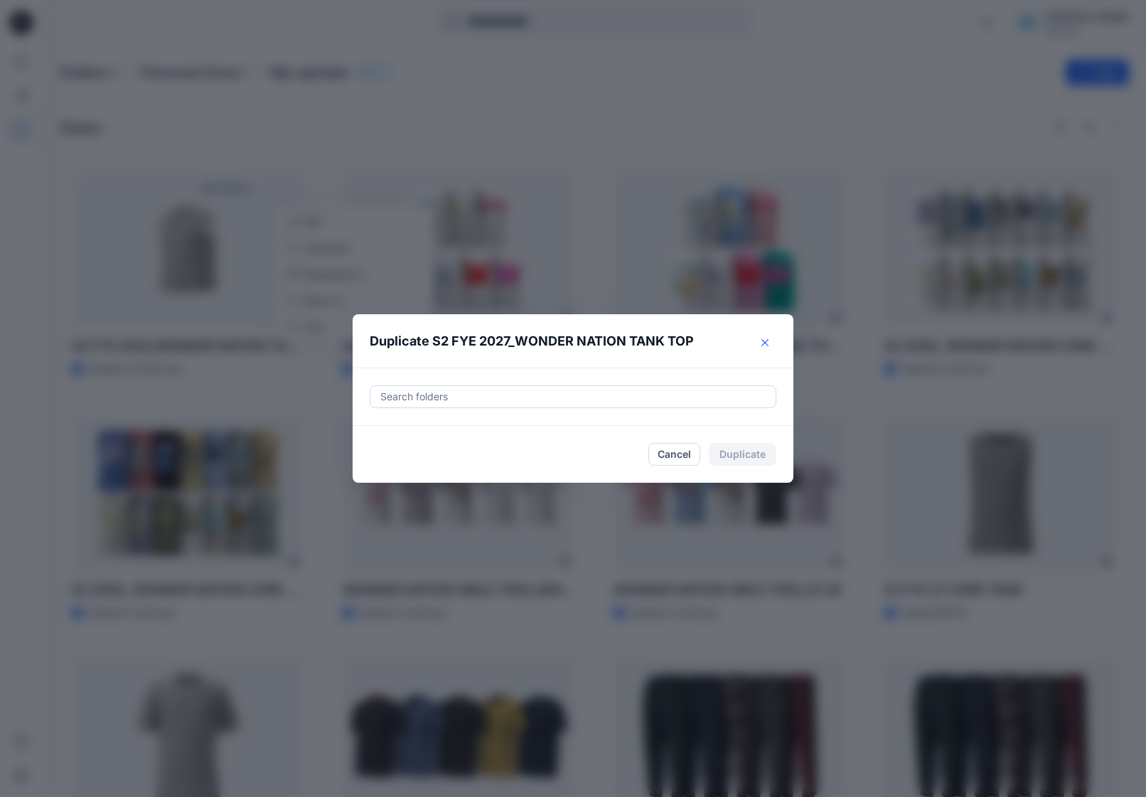
click at [768, 343] on icon "Close" at bounding box center [764, 342] width 7 height 7
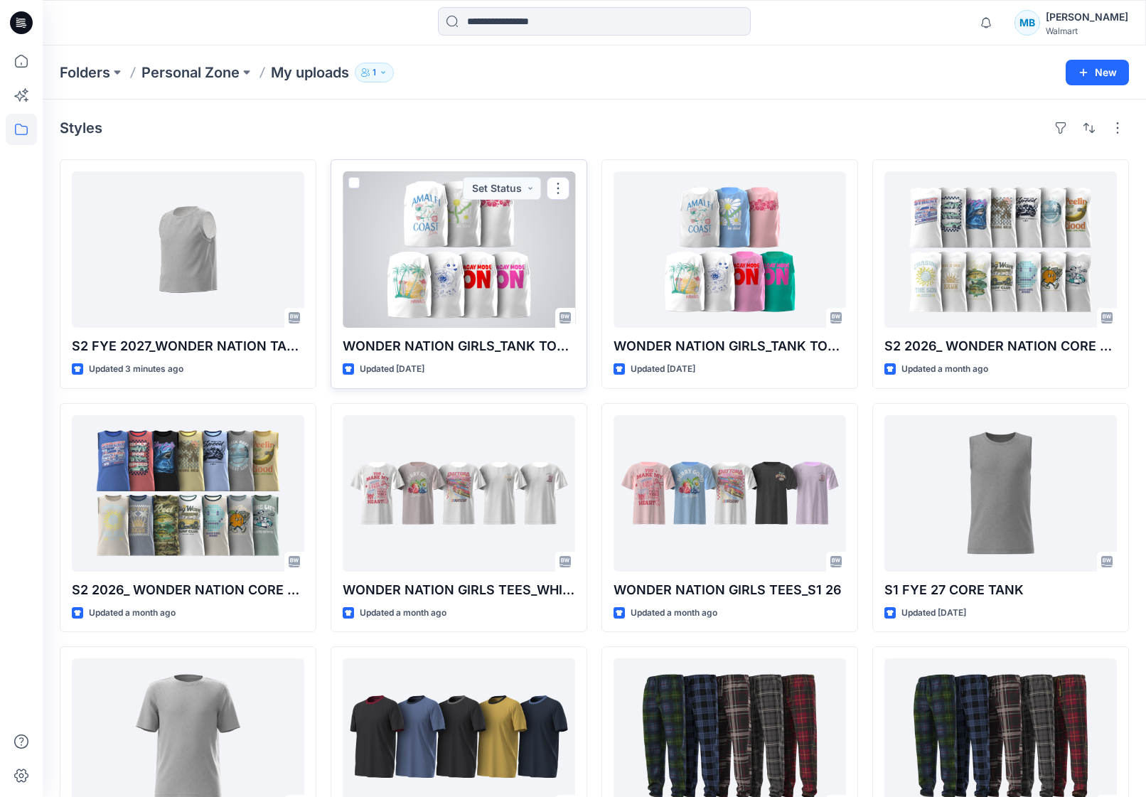
click at [526, 271] on div at bounding box center [459, 249] width 232 height 156
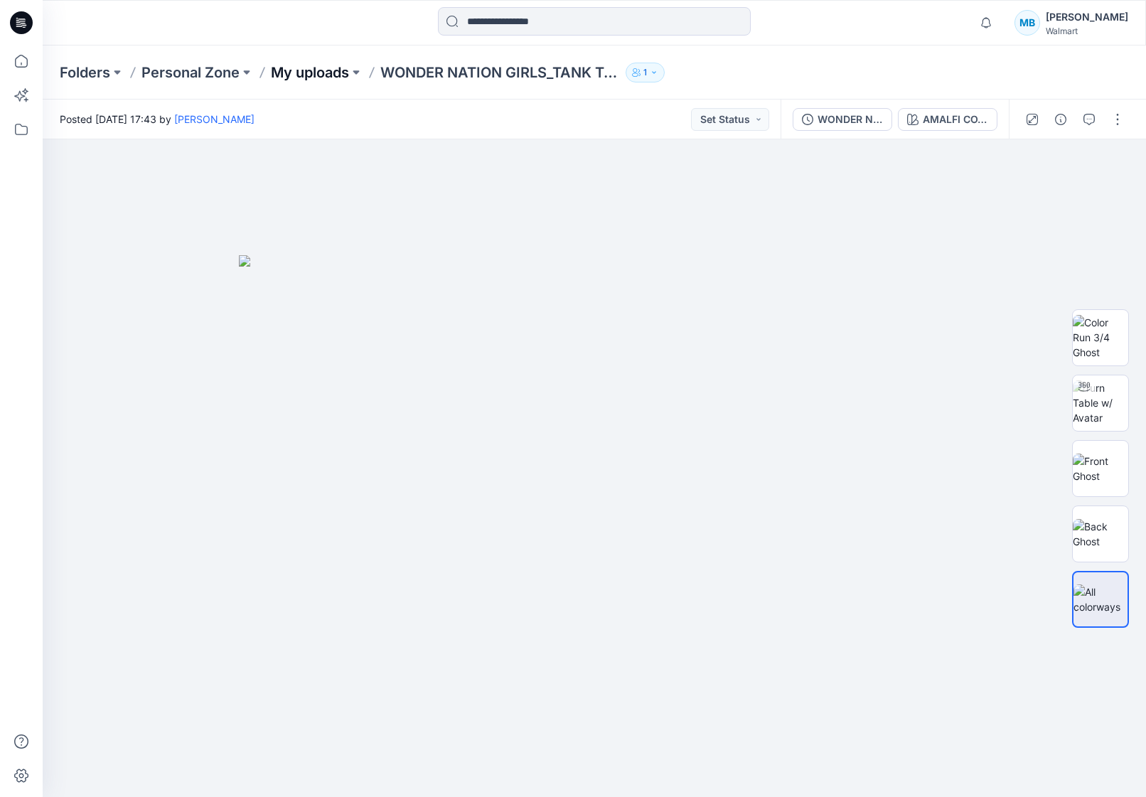
click at [303, 67] on p "My uploads" at bounding box center [310, 73] width 78 height 20
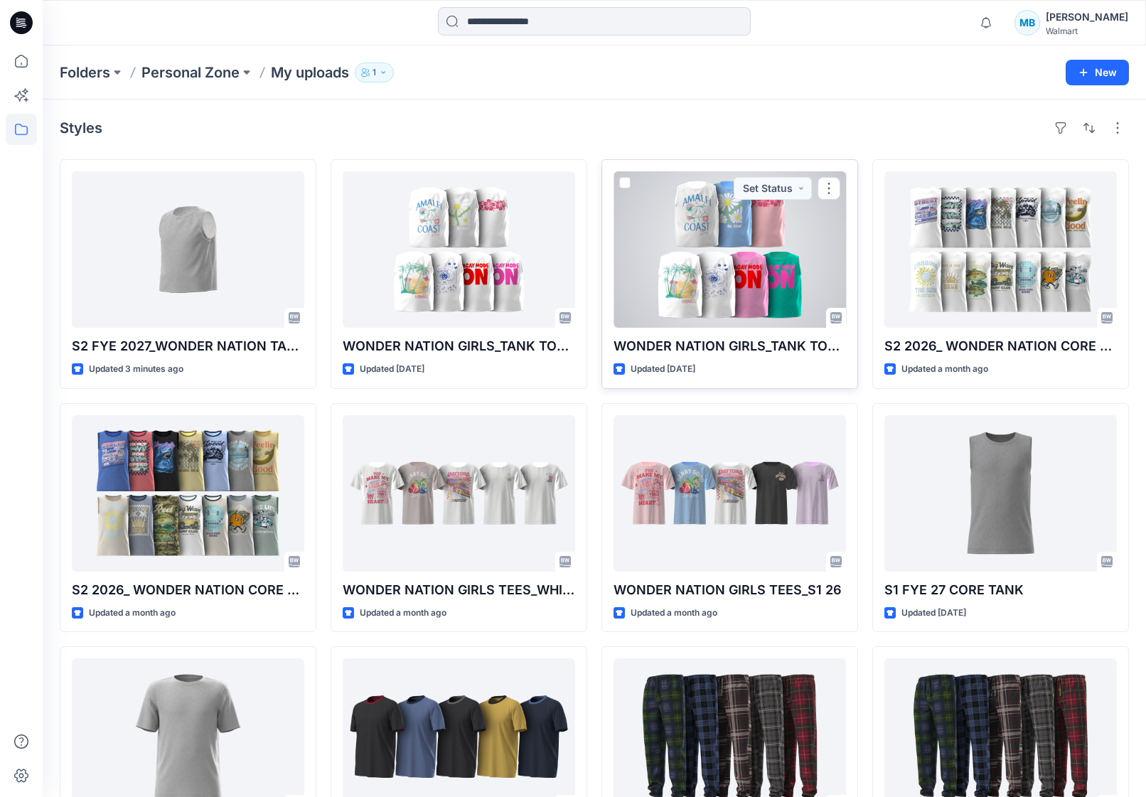
click at [707, 267] on div at bounding box center [729, 249] width 232 height 156
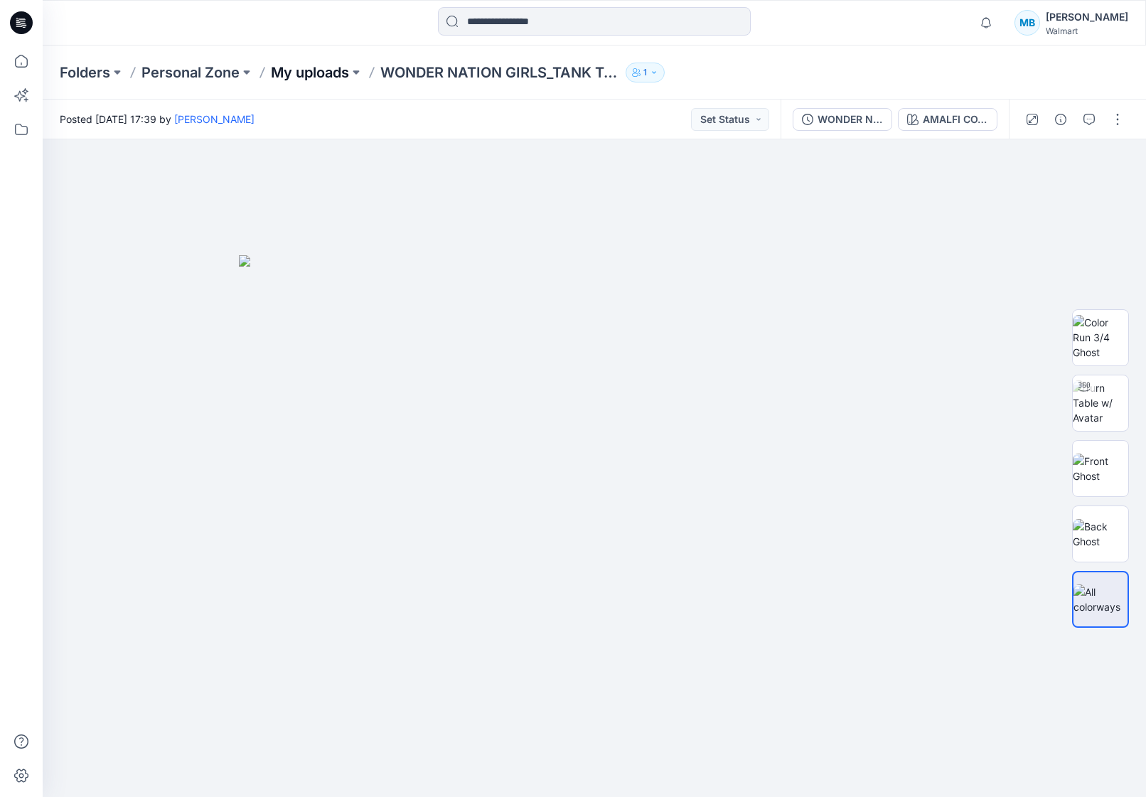
click at [347, 68] on p "My uploads" at bounding box center [310, 73] width 78 height 20
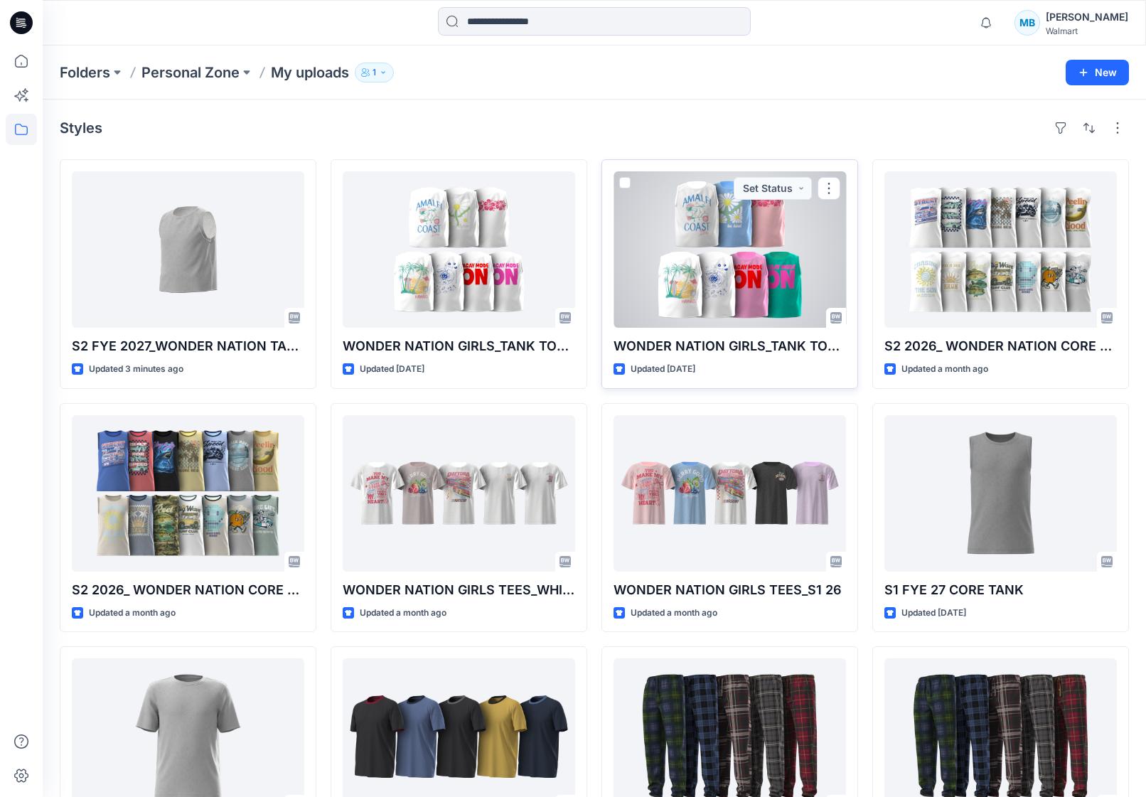
click at [769, 272] on div at bounding box center [729, 249] width 232 height 156
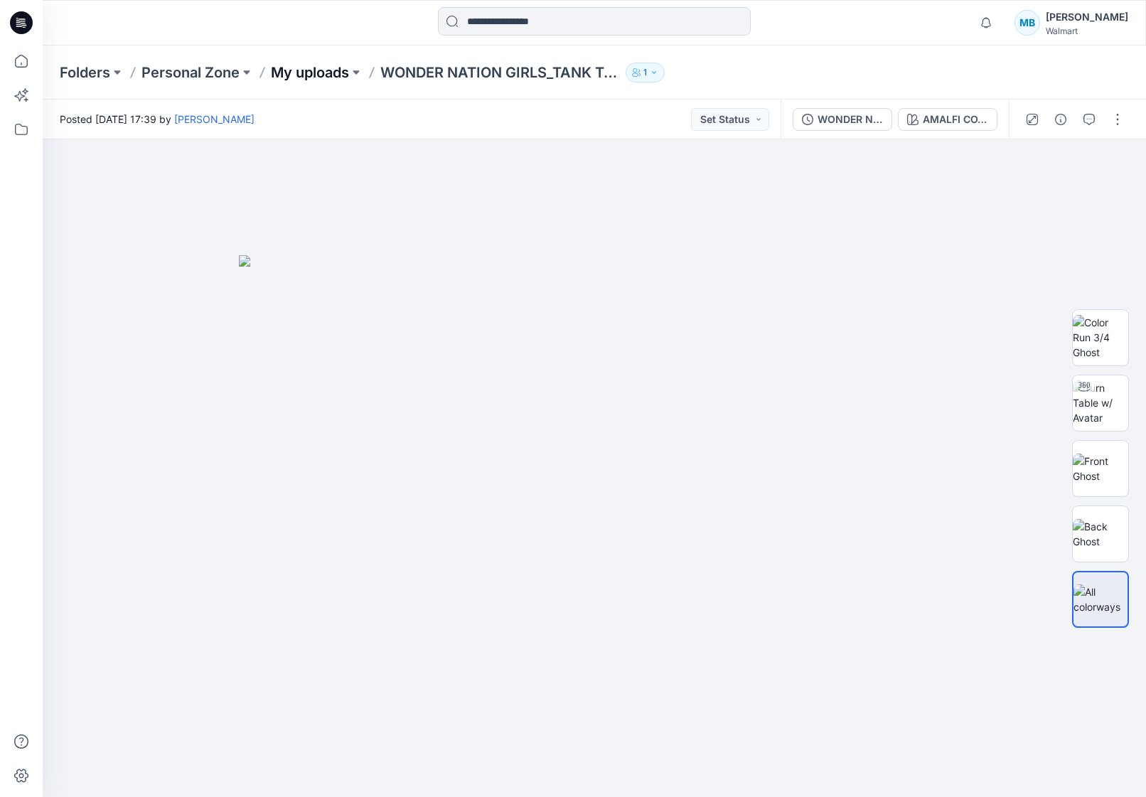
click at [294, 72] on p "My uploads" at bounding box center [310, 73] width 78 height 20
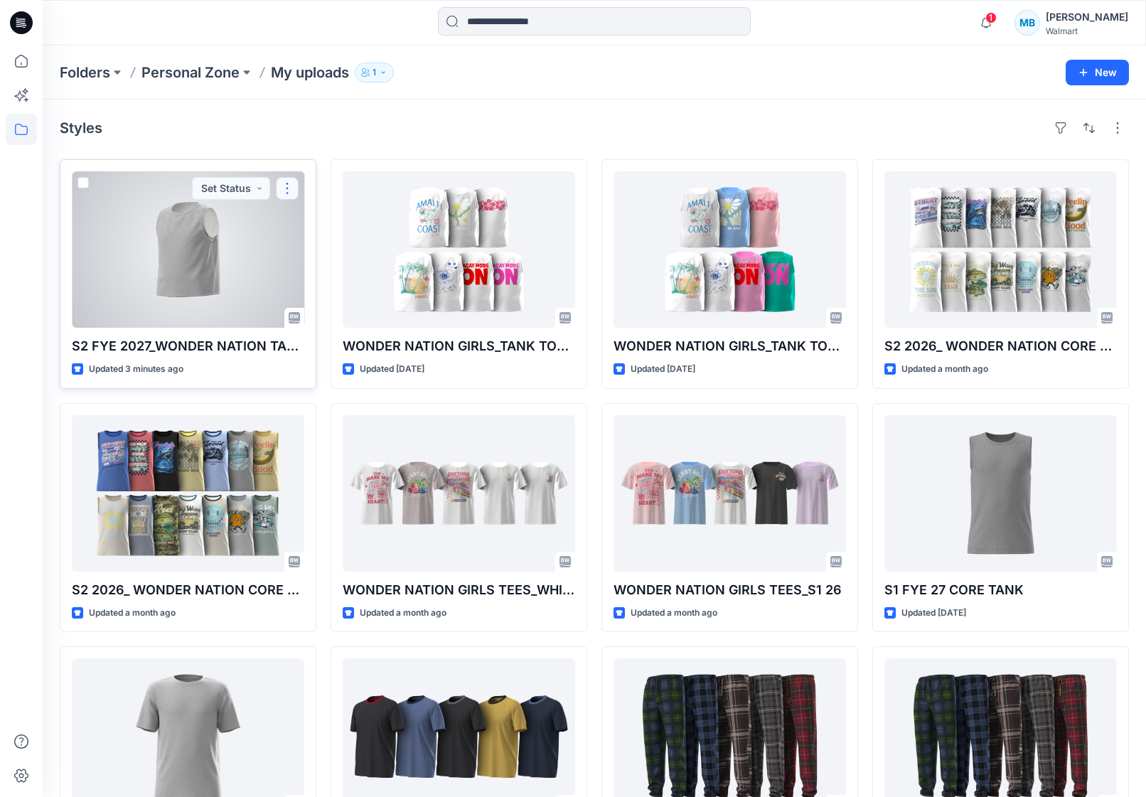
click at [282, 190] on button "button" at bounding box center [287, 188] width 23 height 23
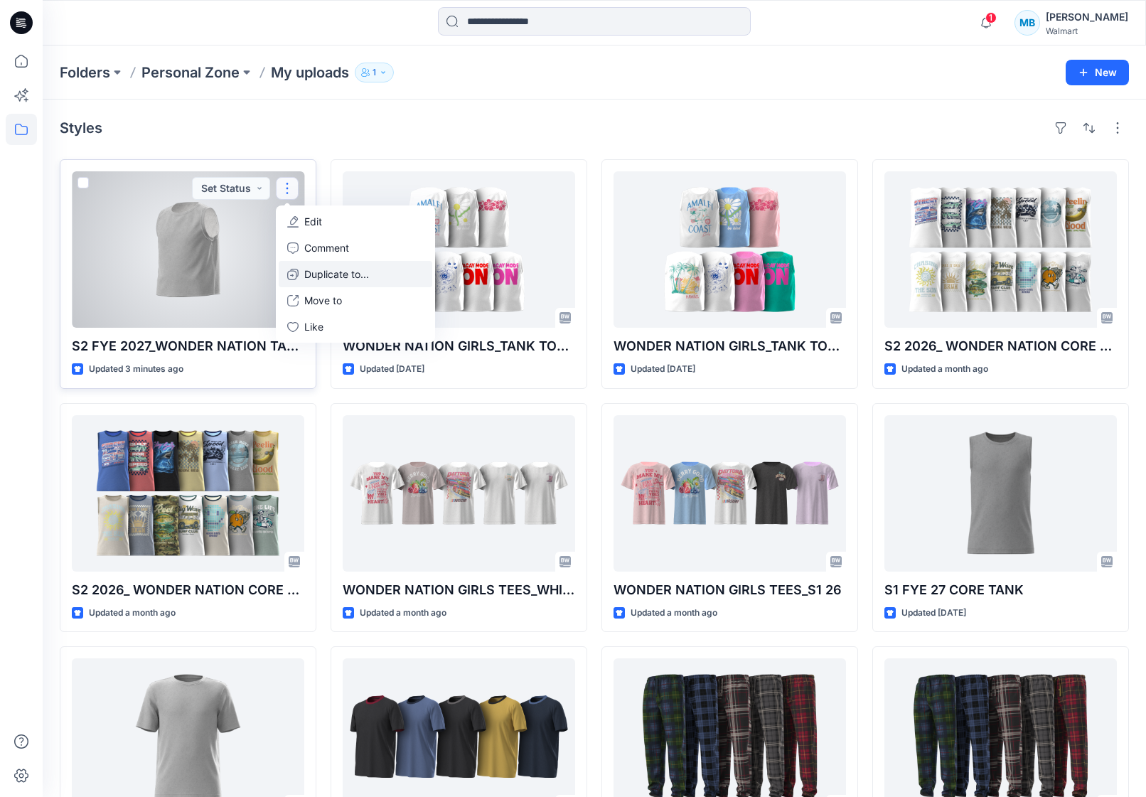
click at [332, 276] on p "Duplicate to..." at bounding box center [336, 274] width 65 height 15
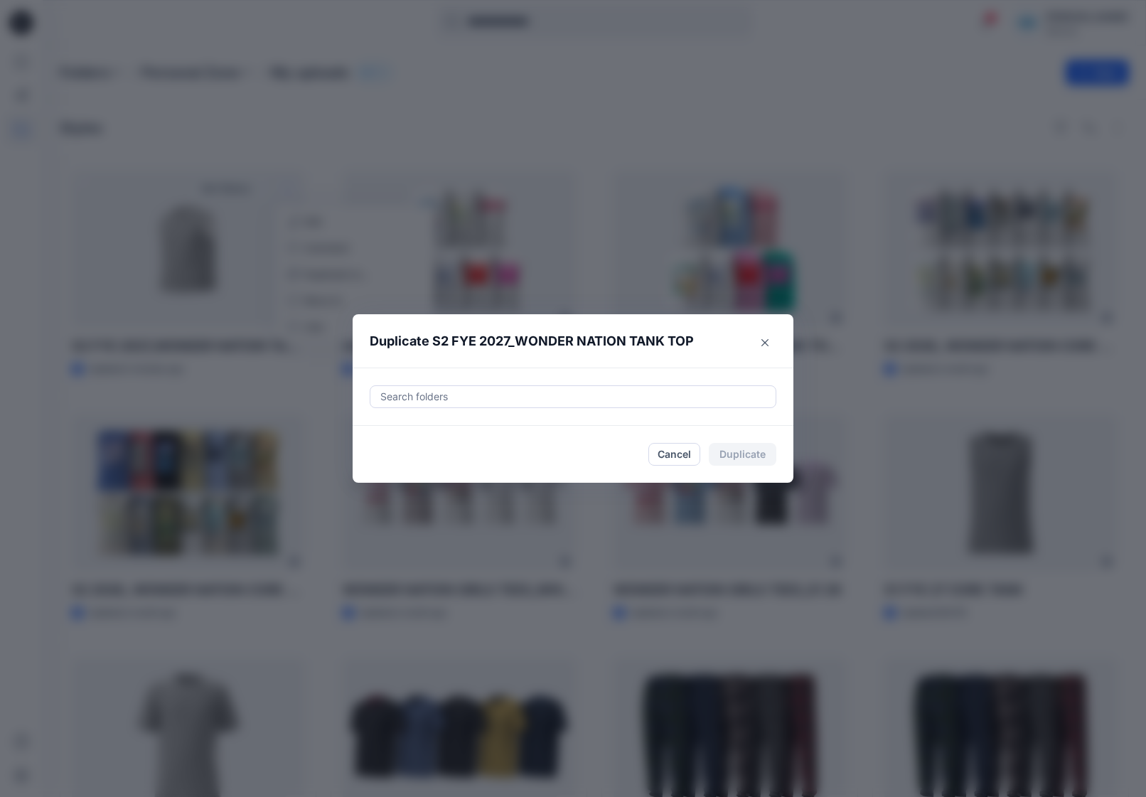
click at [493, 390] on div at bounding box center [573, 396] width 388 height 17
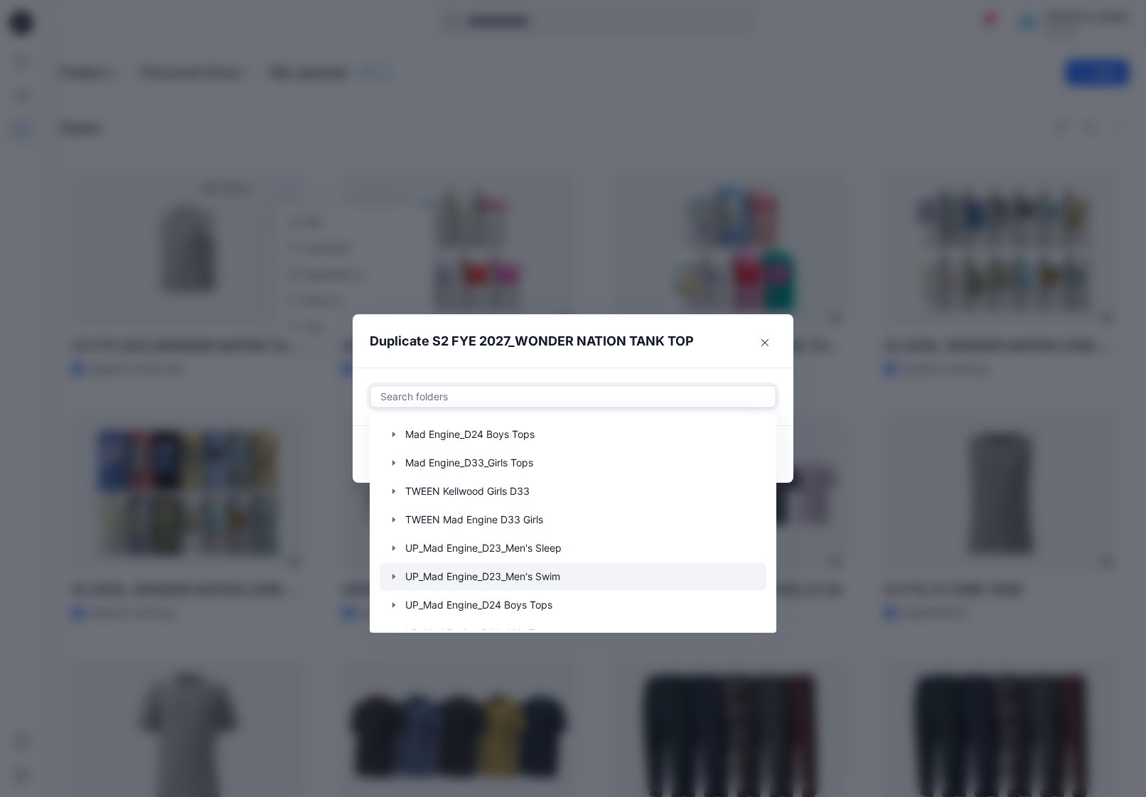
scroll to position [284, 0]
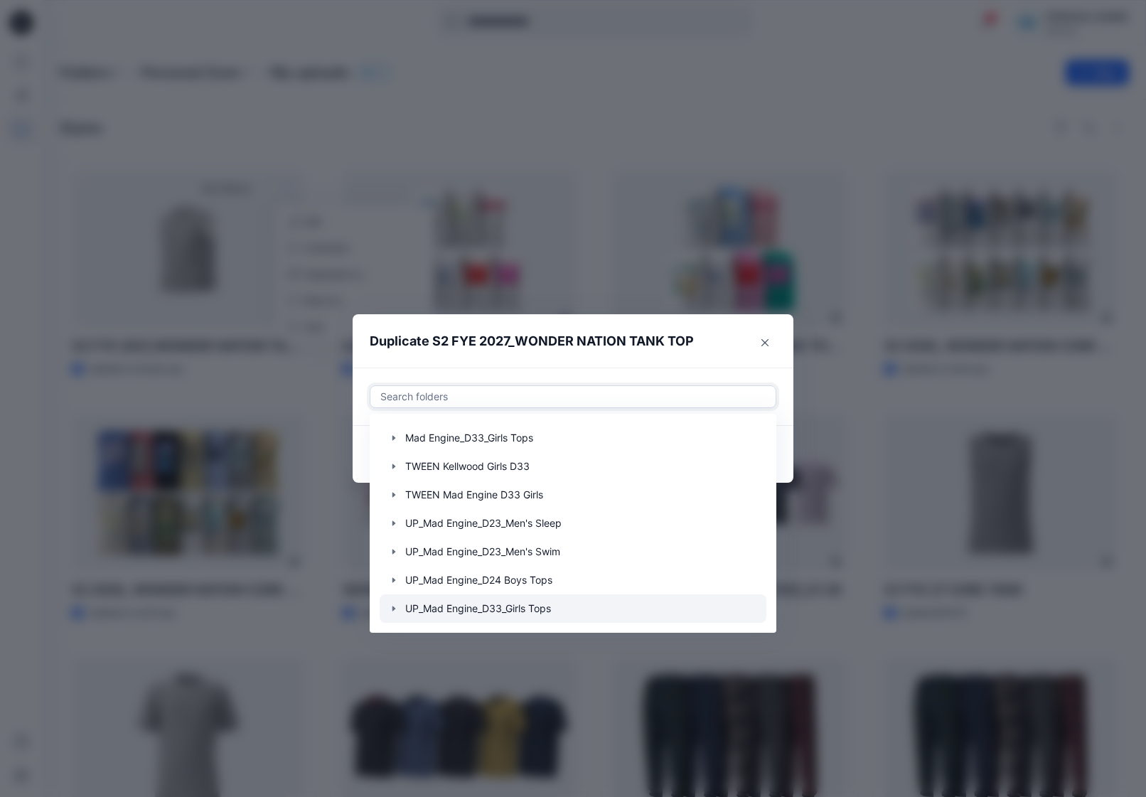
click at [393, 606] on icon "button" at bounding box center [393, 608] width 3 height 5
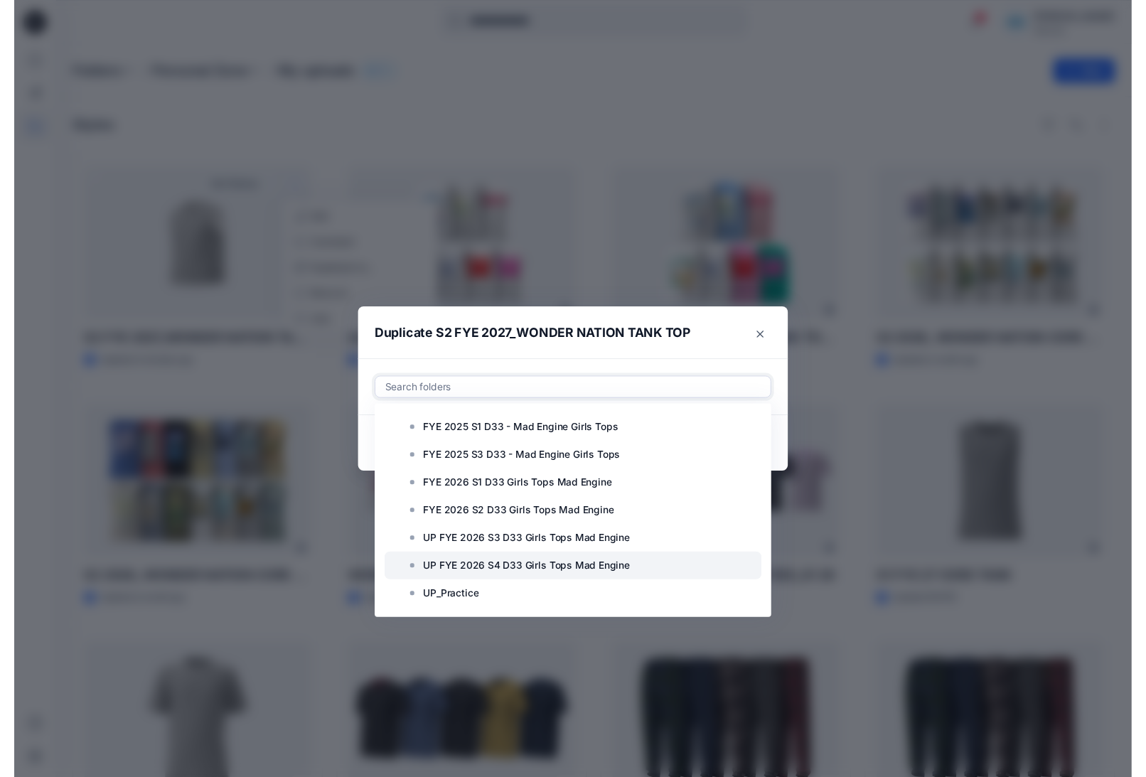
scroll to position [654, 0]
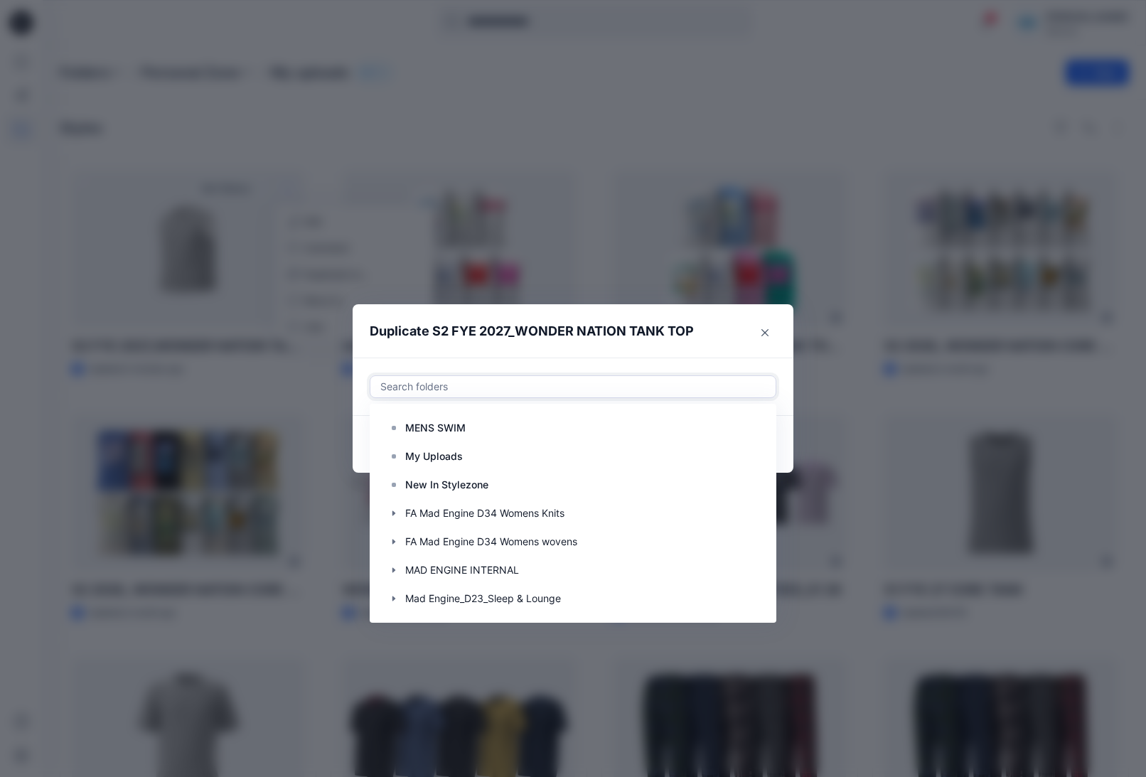
click at [726, 390] on div at bounding box center [573, 386] width 388 height 17
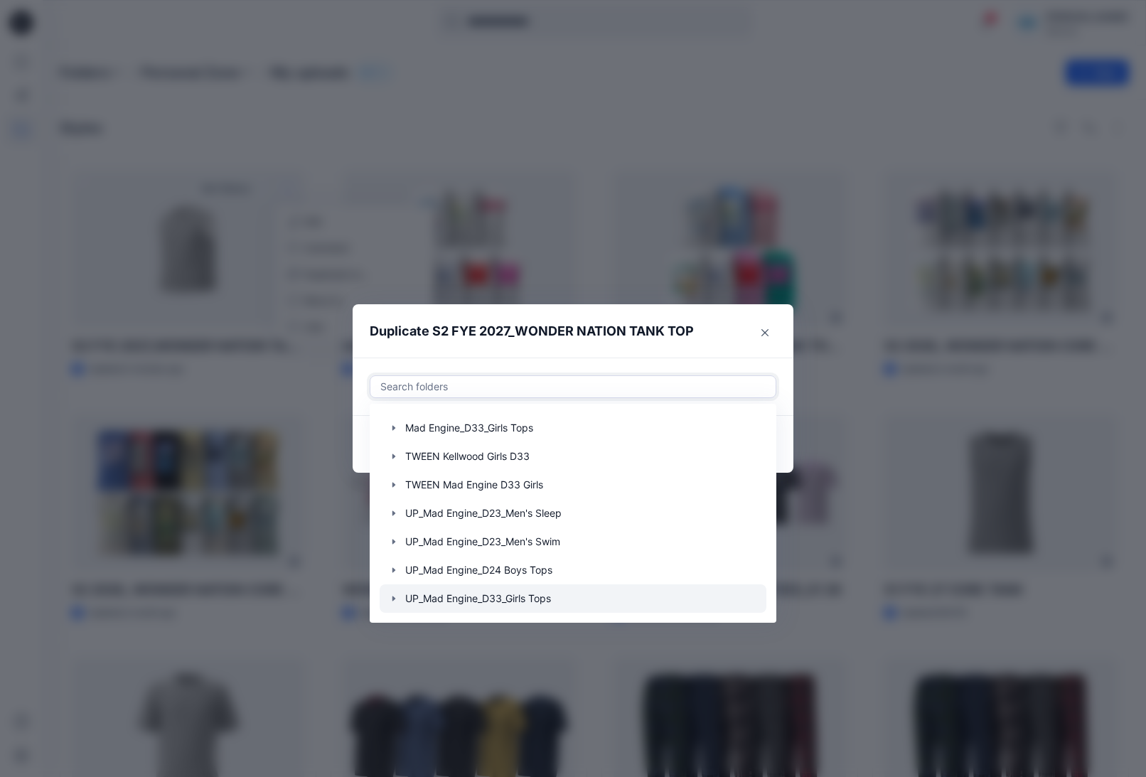
click at [396, 601] on icon "button" at bounding box center [393, 598] width 11 height 11
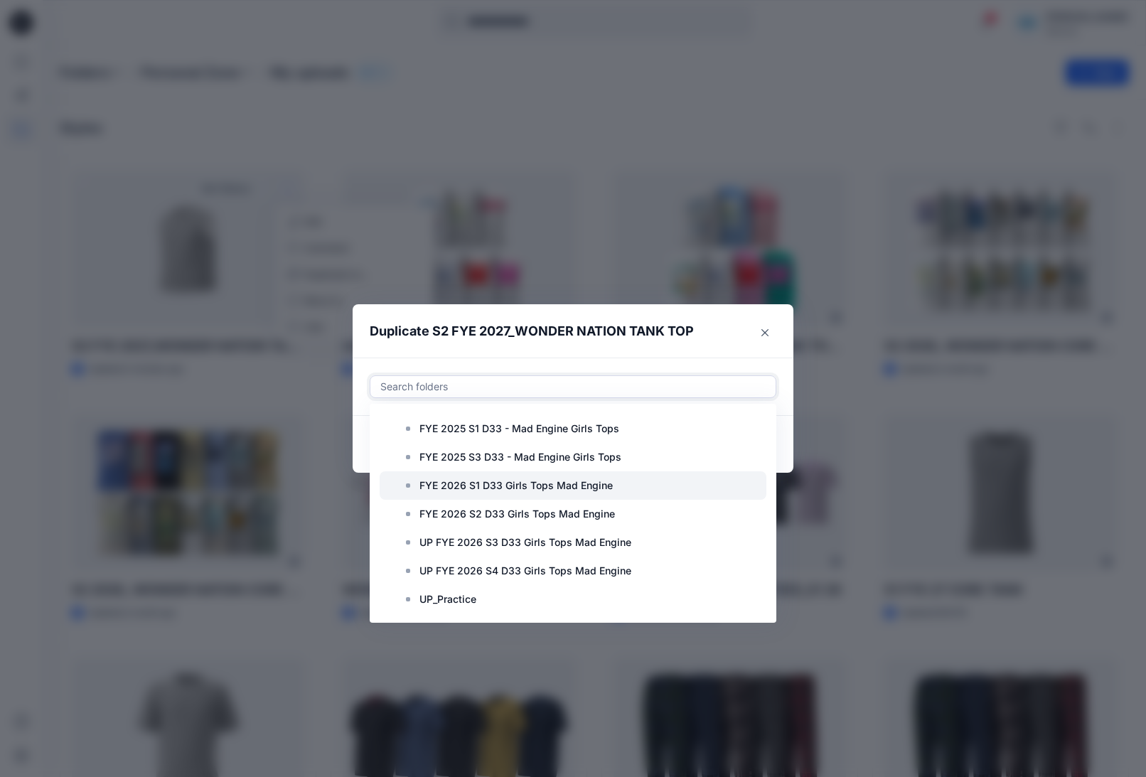
scroll to position [654, 0]
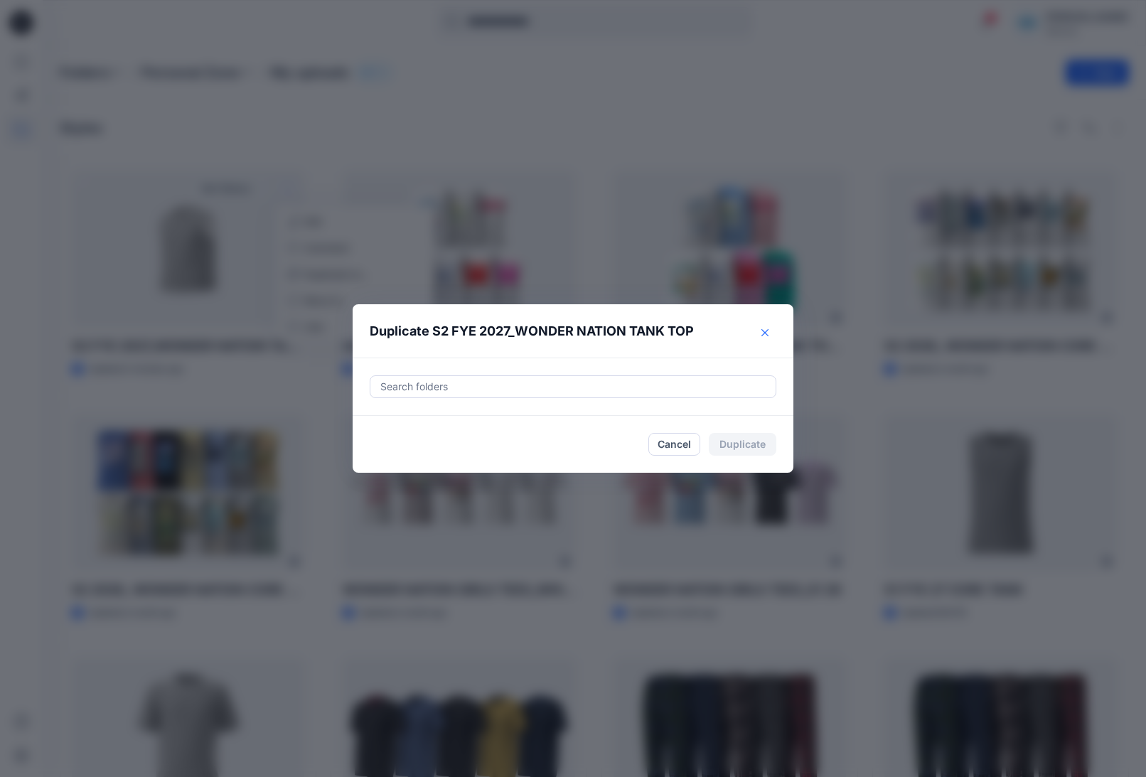
click at [771, 333] on button "Close" at bounding box center [764, 332] width 23 height 23
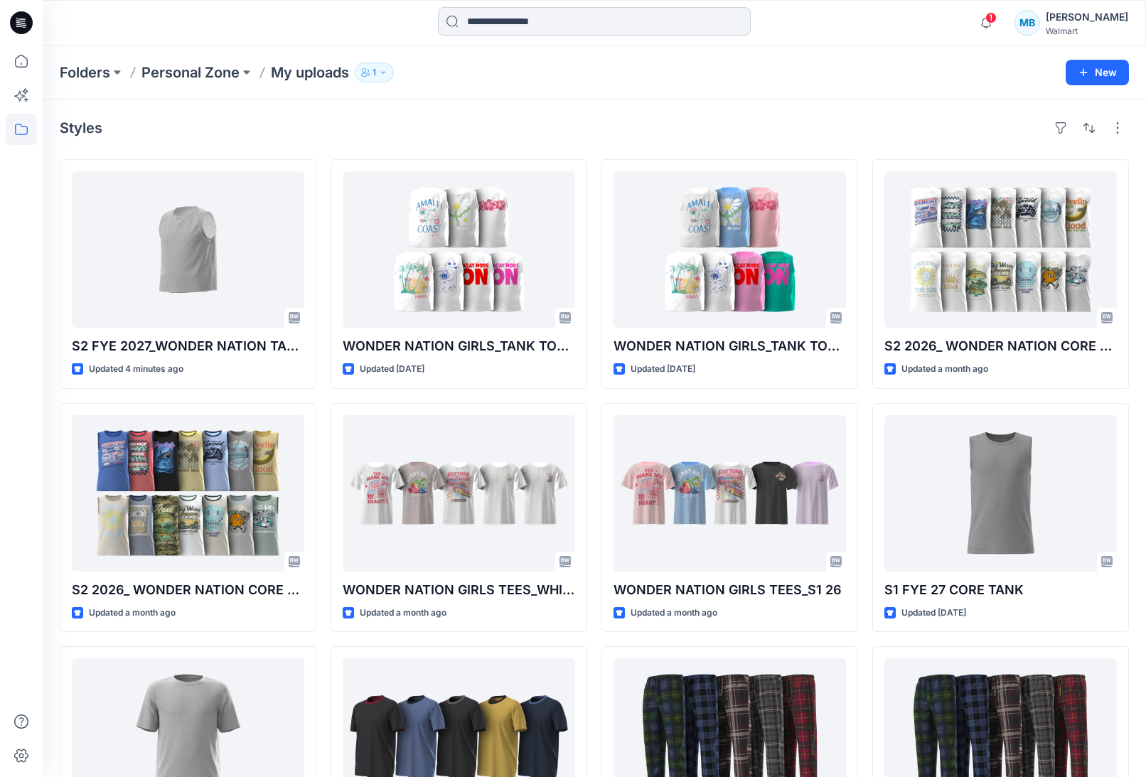
click at [501, 33] on input at bounding box center [594, 21] width 313 height 28
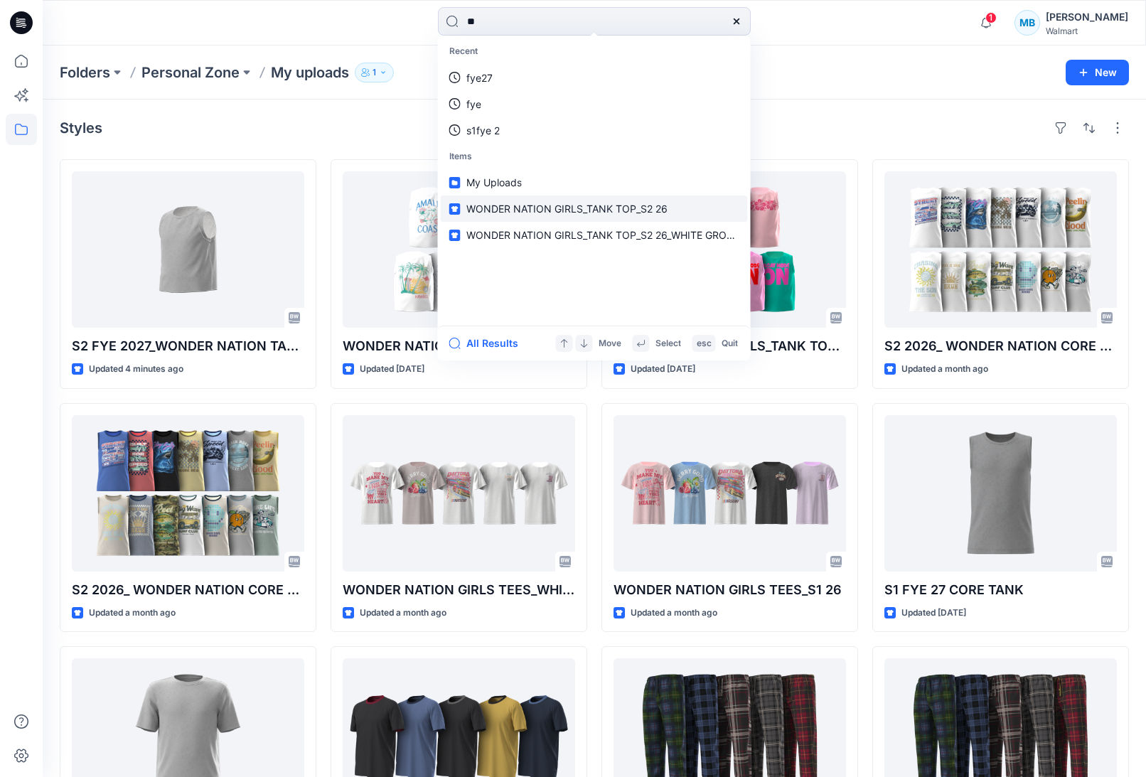
type input "**"
click at [631, 211] on span "WONDER NATION GIRLS_TANK TOP_S2 26" at bounding box center [566, 209] width 201 height 12
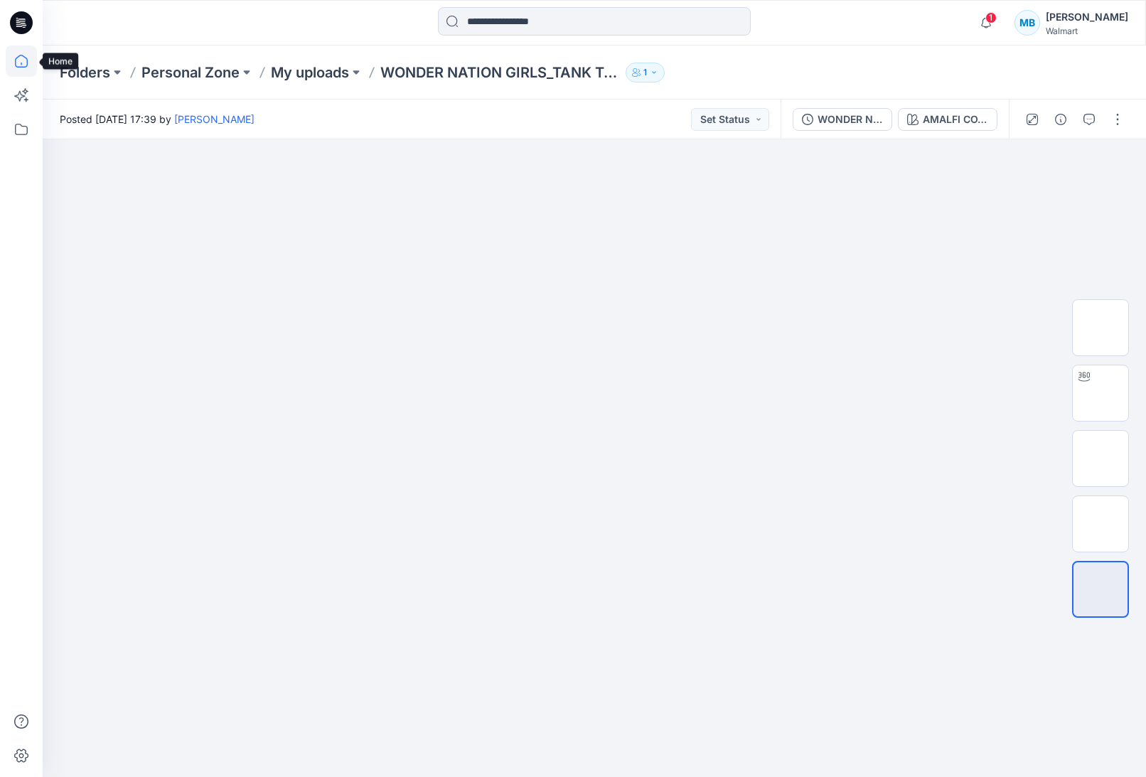
click at [26, 58] on icon at bounding box center [21, 61] width 13 height 13
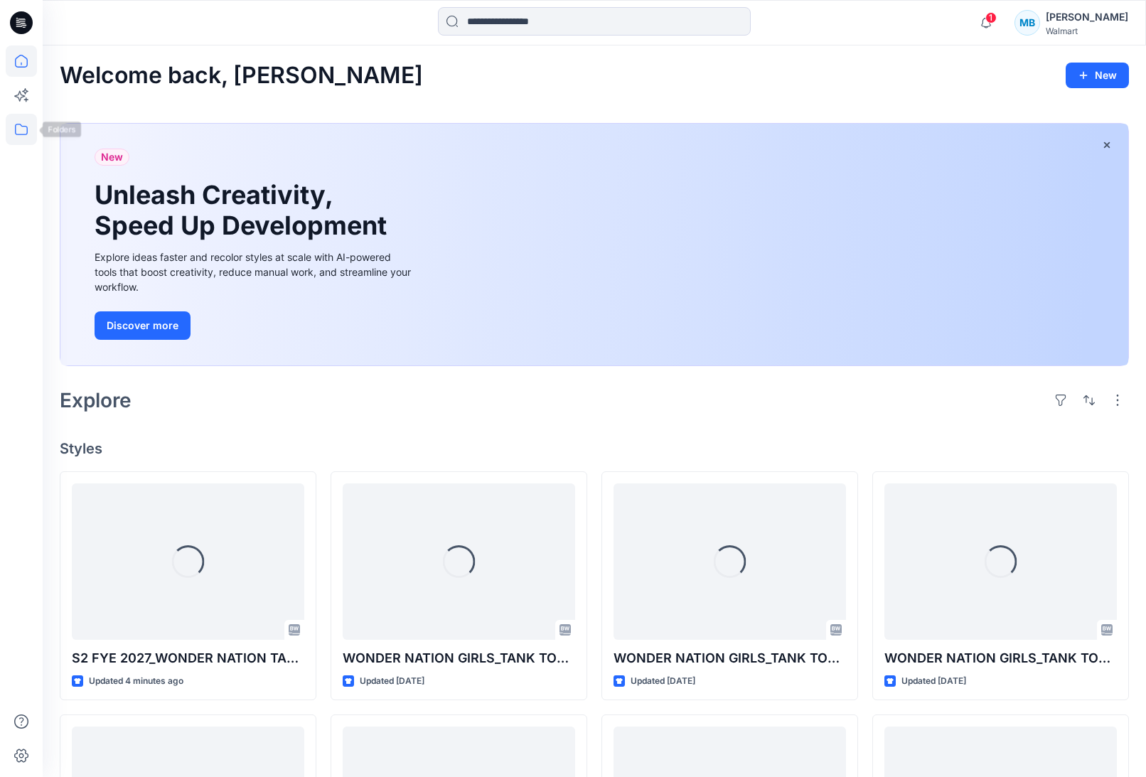
click at [20, 122] on icon at bounding box center [21, 129] width 31 height 31
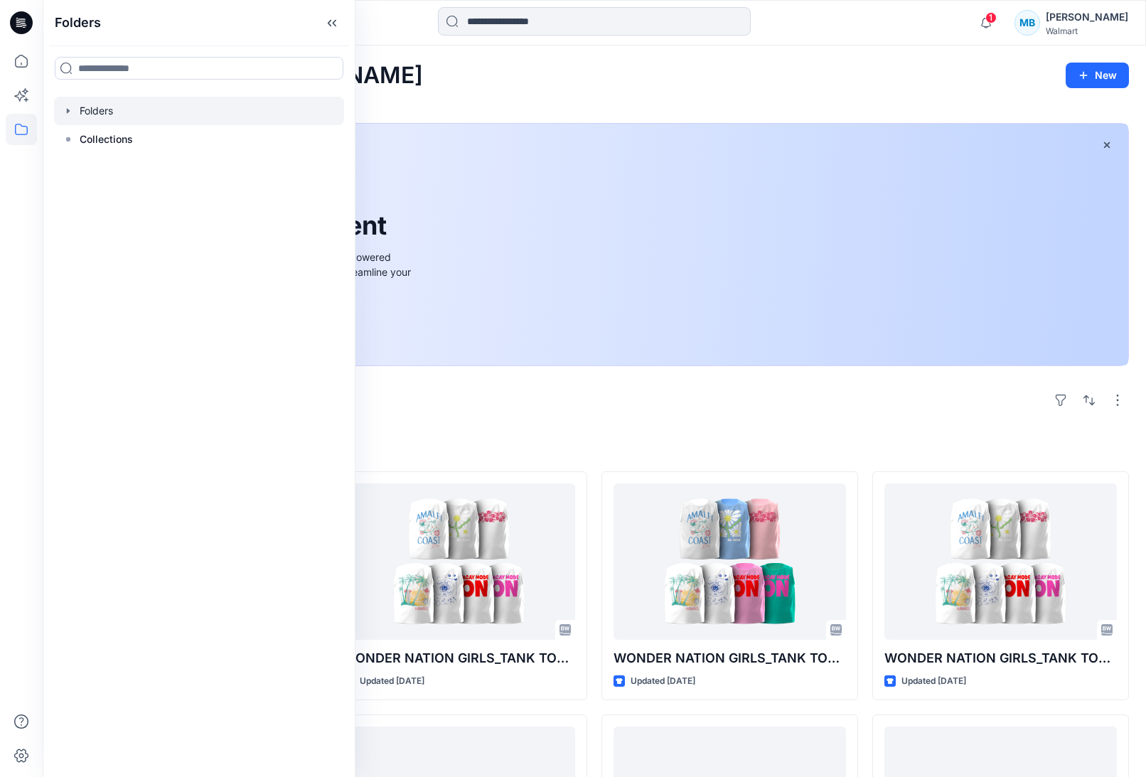
click at [66, 119] on div at bounding box center [199, 111] width 290 height 28
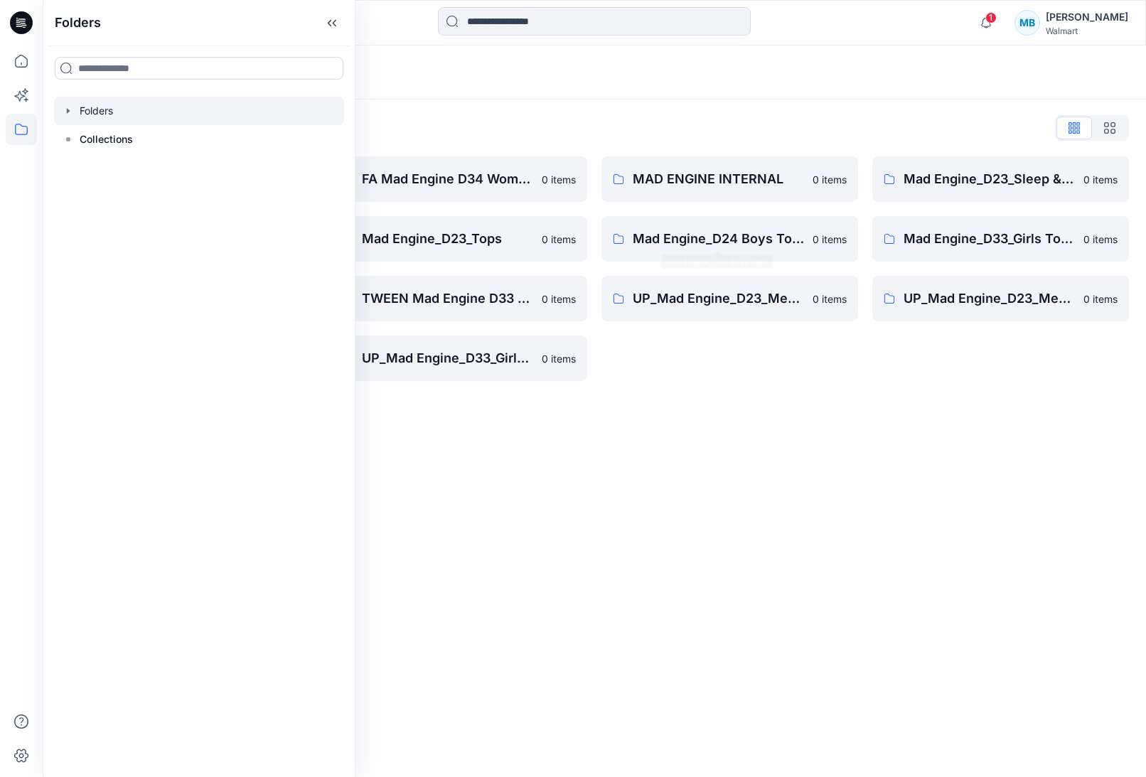
click at [583, 438] on div "Folders Folders List FA Mad Engine D34 Womens Knits 0 items Mad Engine_D23_Swim…" at bounding box center [594, 410] width 1103 height 731
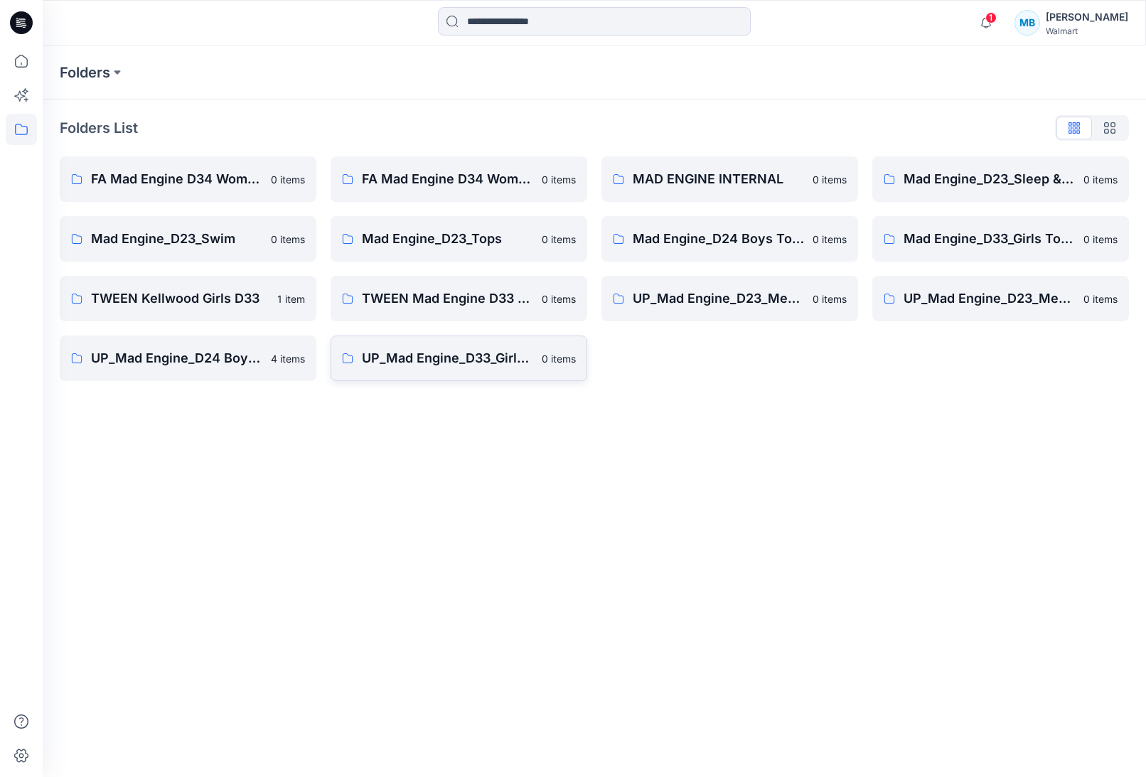
click at [359, 367] on link "UP_Mad Engine_D33_Girls Tops 0 items" at bounding box center [458, 357] width 257 height 45
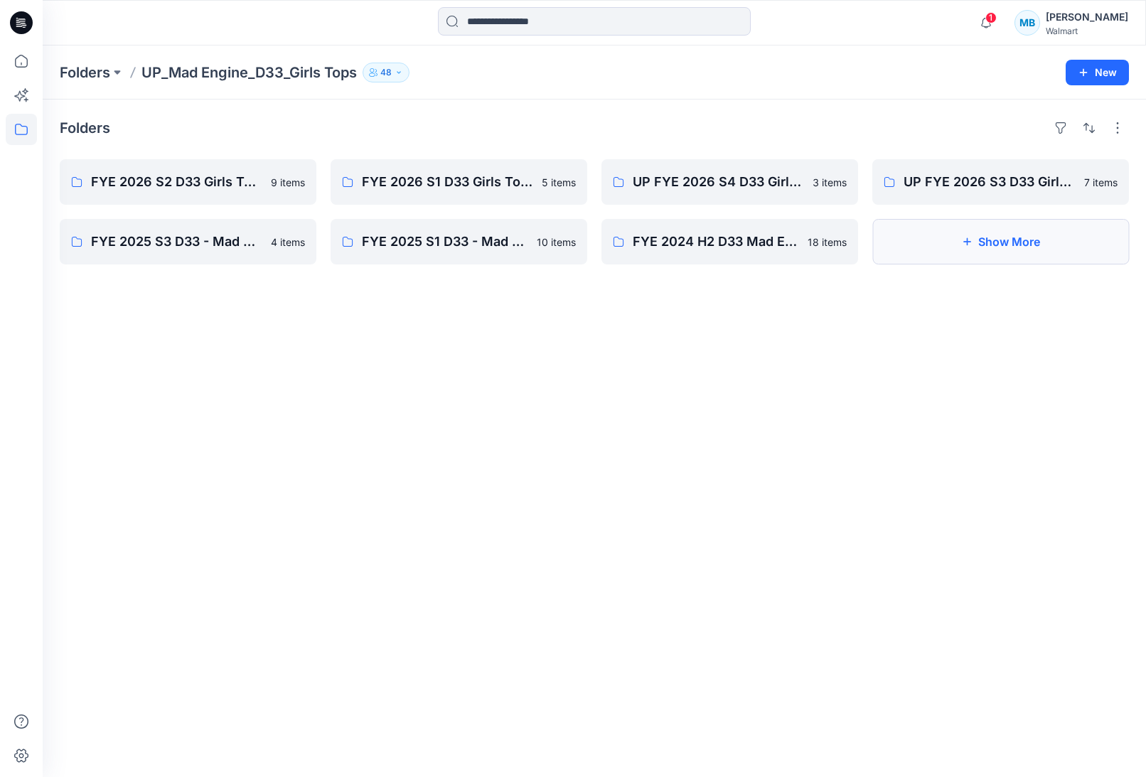
click at [1011, 262] on button "Show More" at bounding box center [1000, 241] width 257 height 45
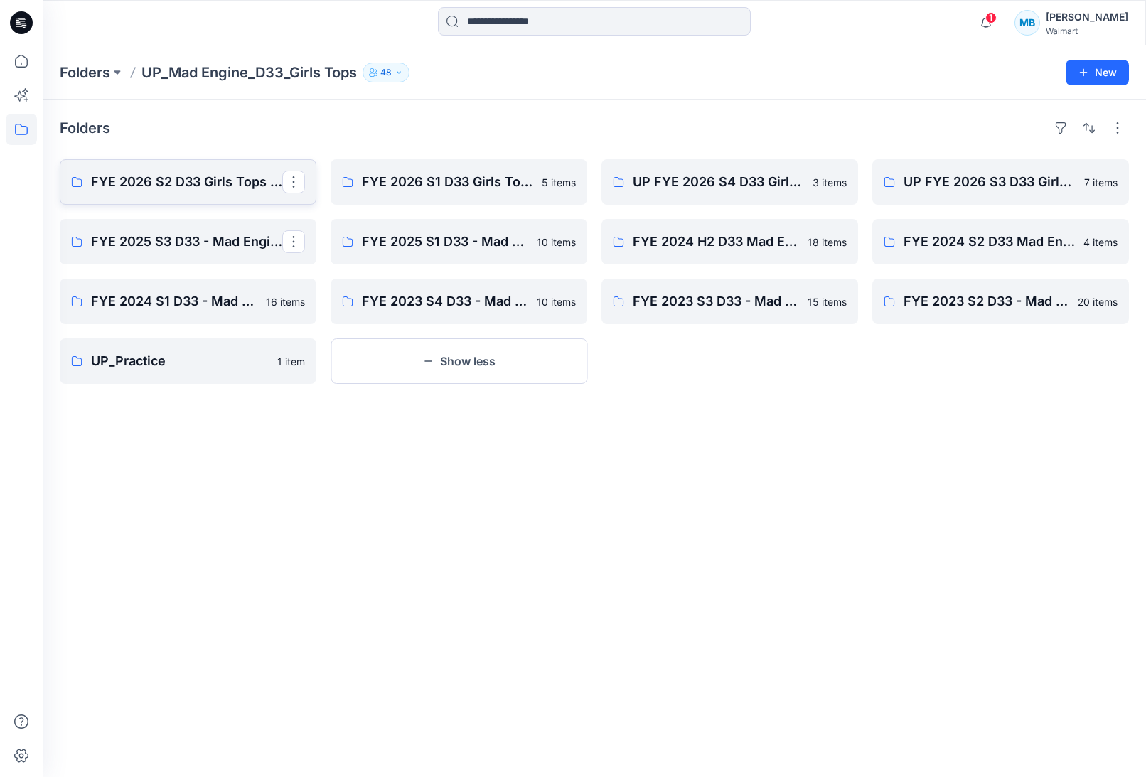
click at [168, 192] on link "FYE 2026 S2 D33 Girls Tops Mad Engine" at bounding box center [188, 181] width 257 height 45
